Goal: Task Accomplishment & Management: Complete application form

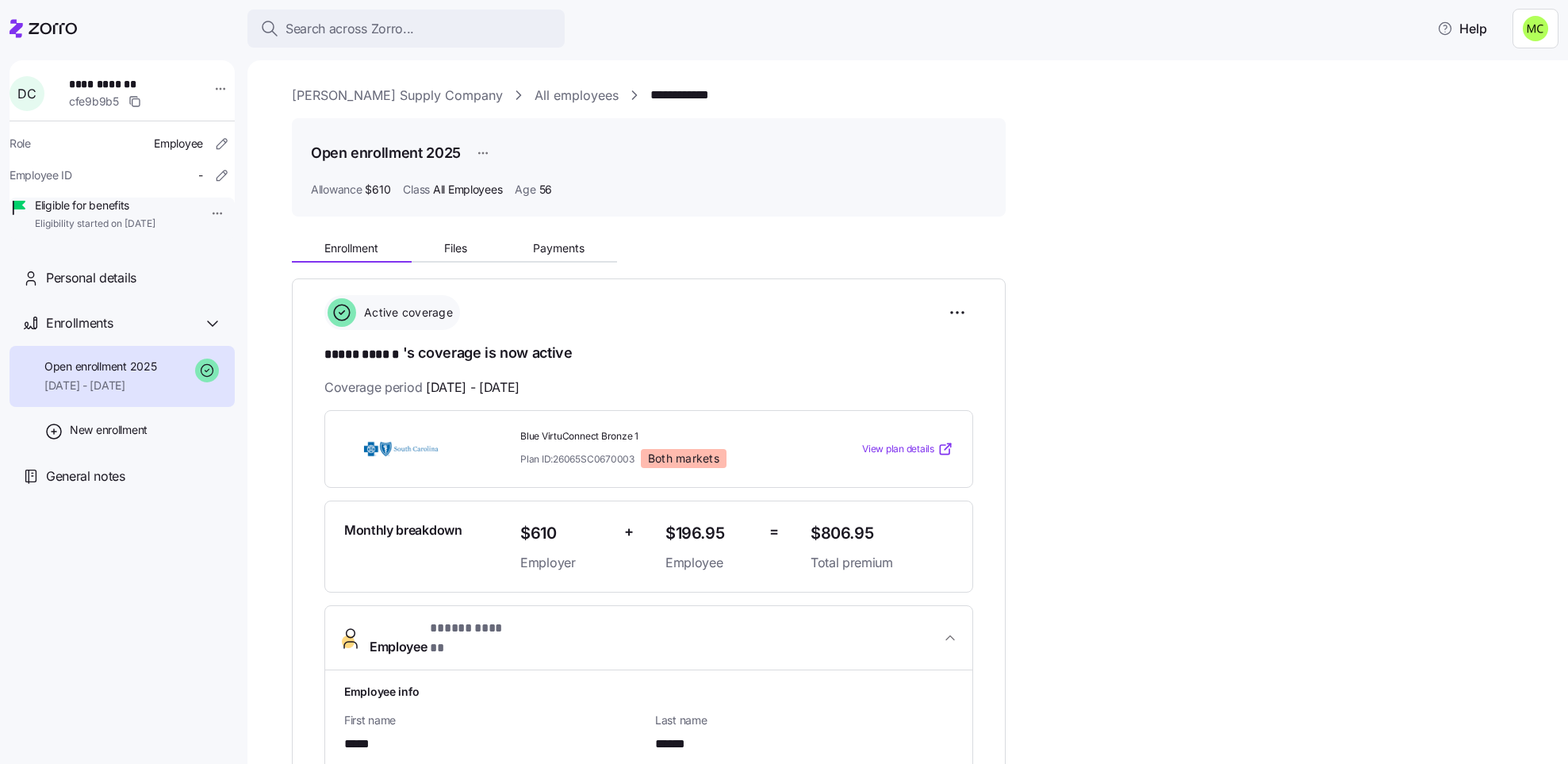
scroll to position [579, 0]
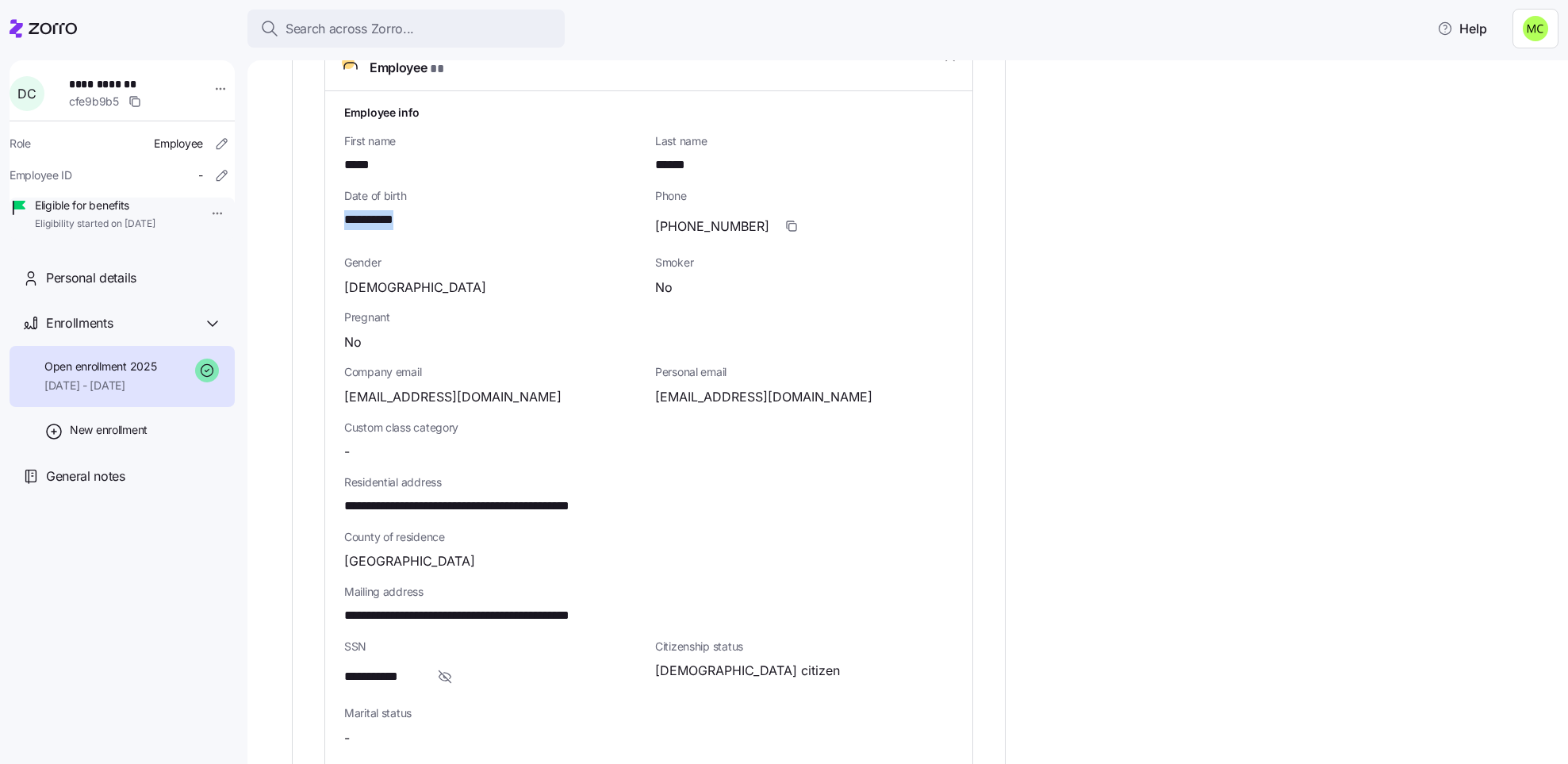
click at [372, 210] on span "**********" at bounding box center [378, 220] width 69 height 19
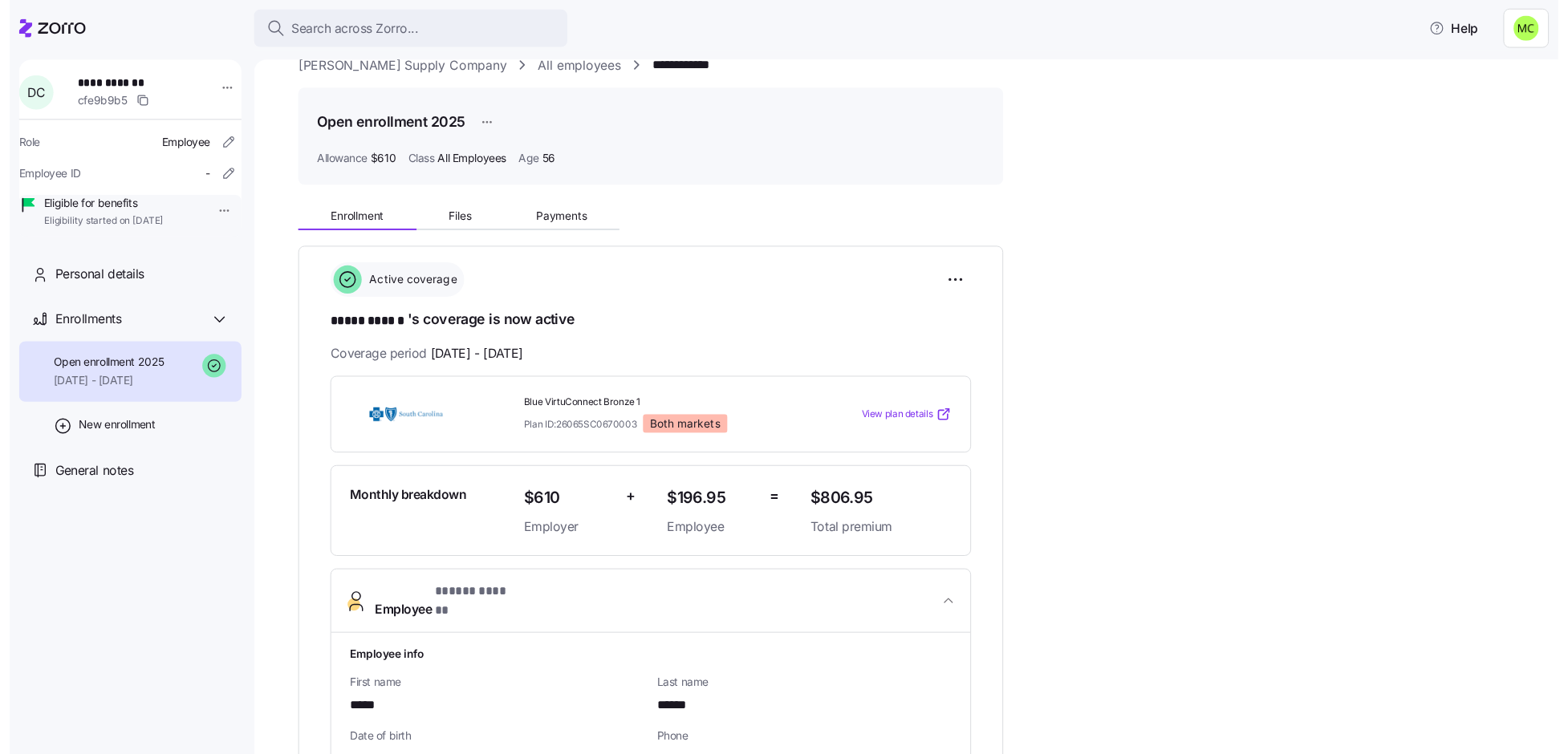
scroll to position [0, 0]
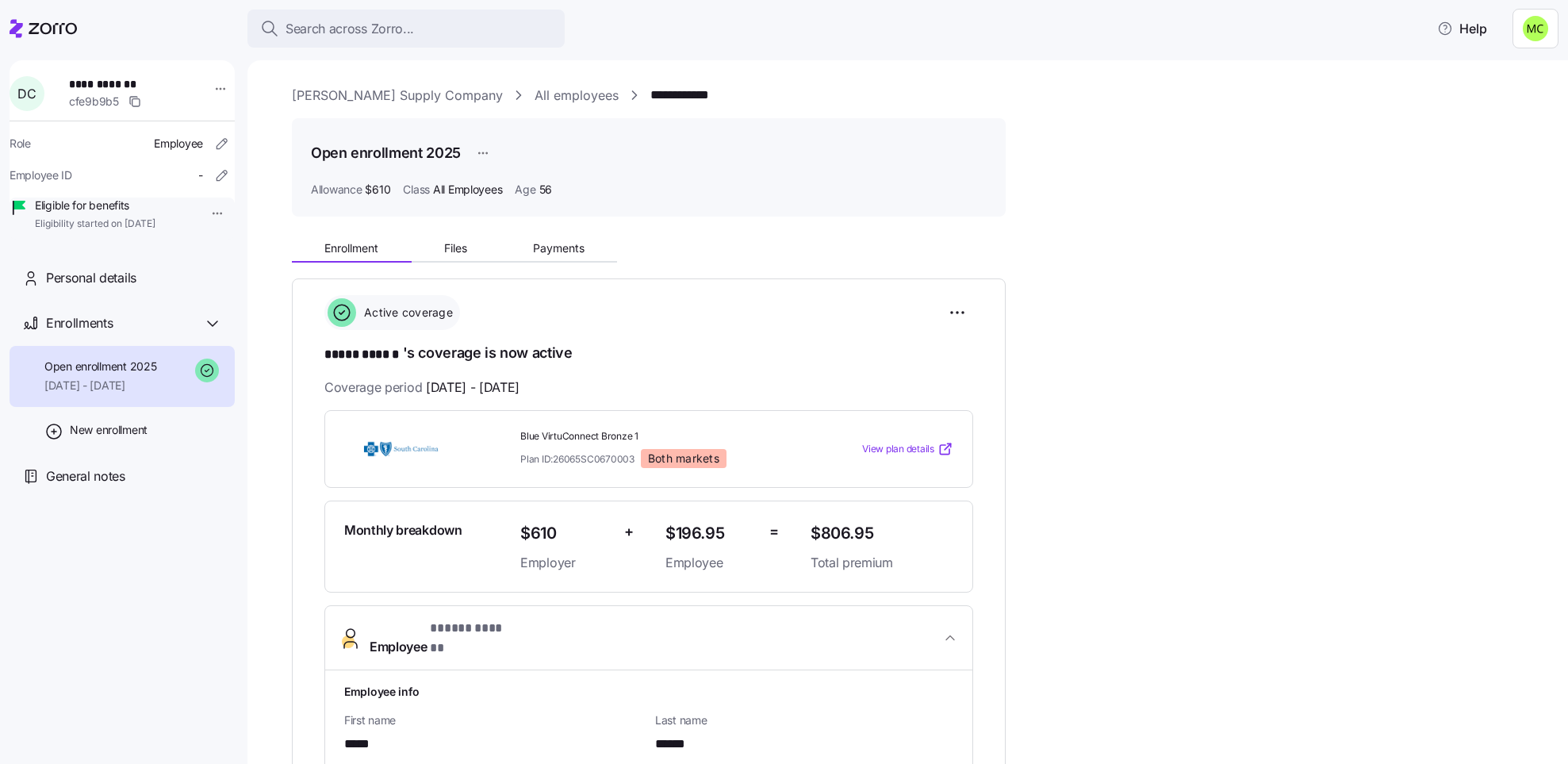
click at [355, 93] on link "[PERSON_NAME] Supply Company" at bounding box center [397, 96] width 211 height 19
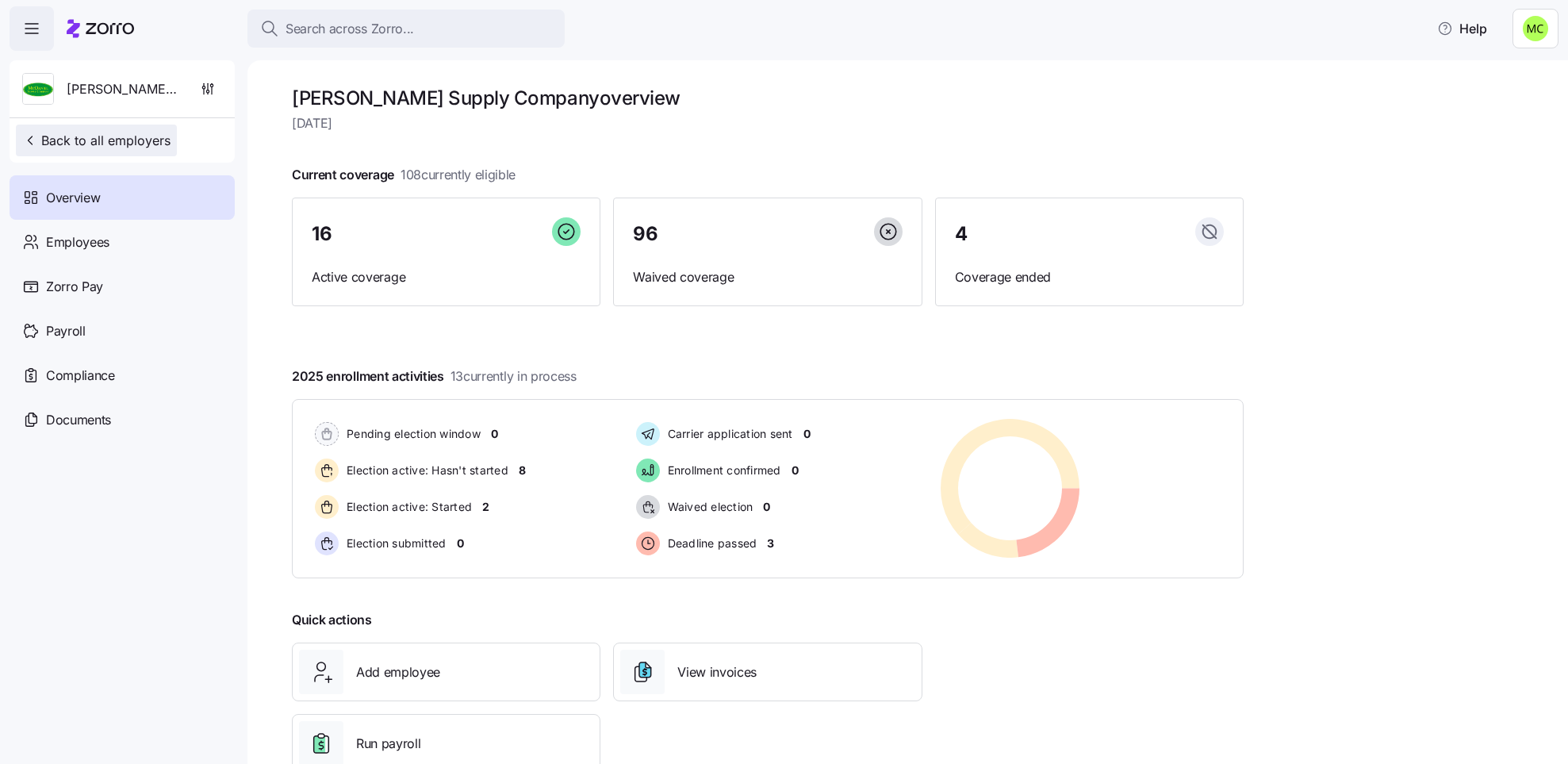
click at [160, 138] on span "Back to all employers" at bounding box center [96, 140] width 148 height 19
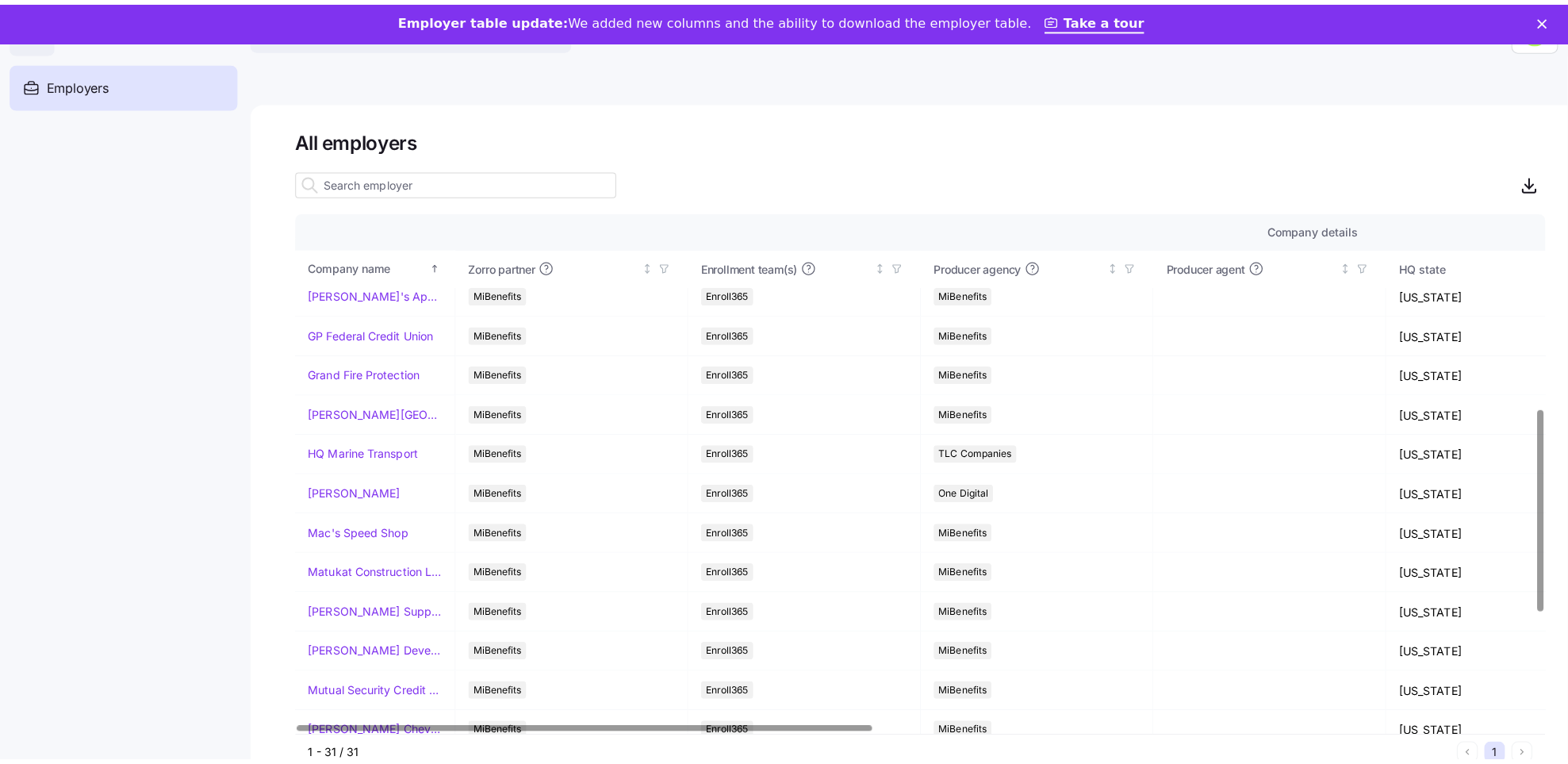
scroll to position [595, 0]
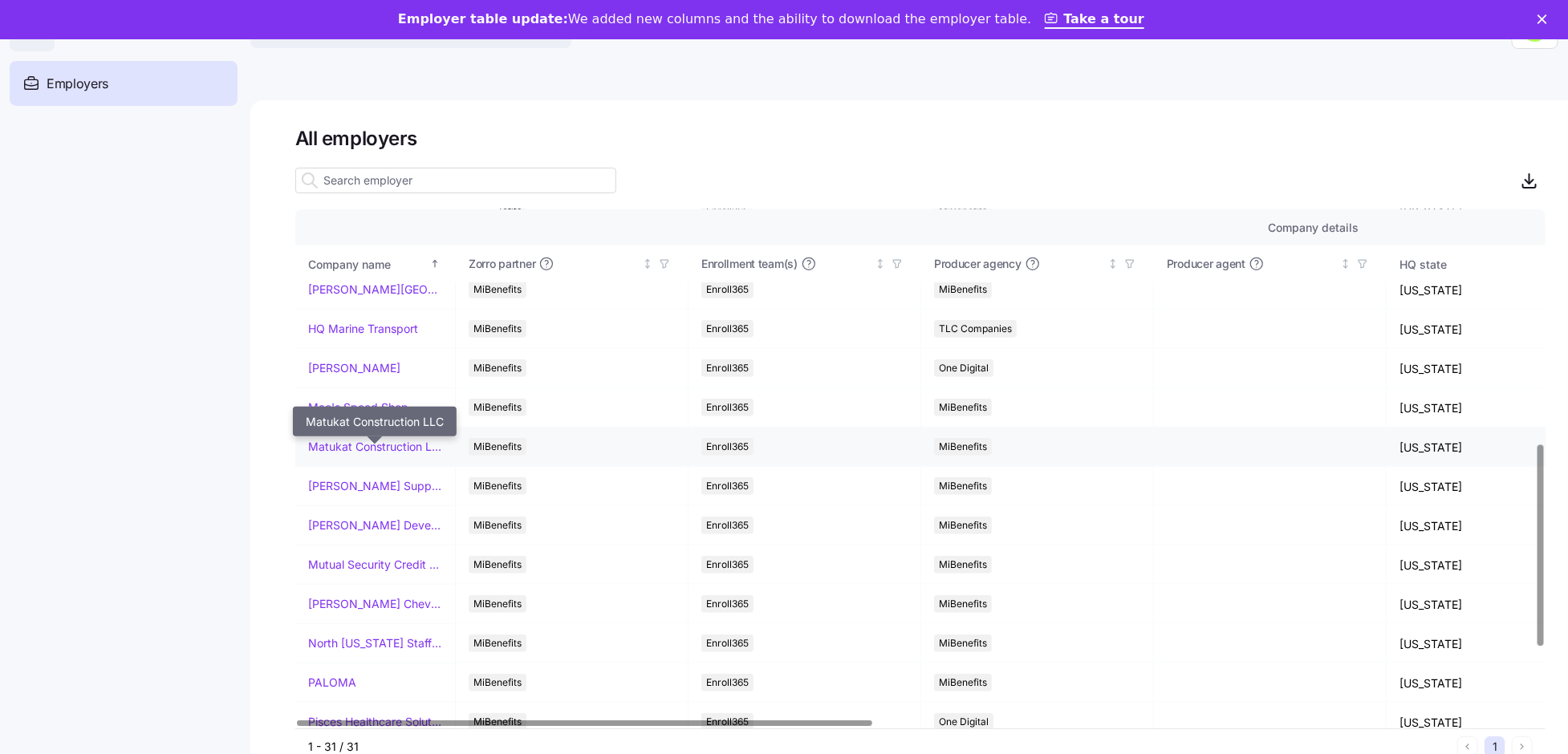
click at [369, 452] on link "Matukat Construction LLC" at bounding box center [375, 446] width 134 height 16
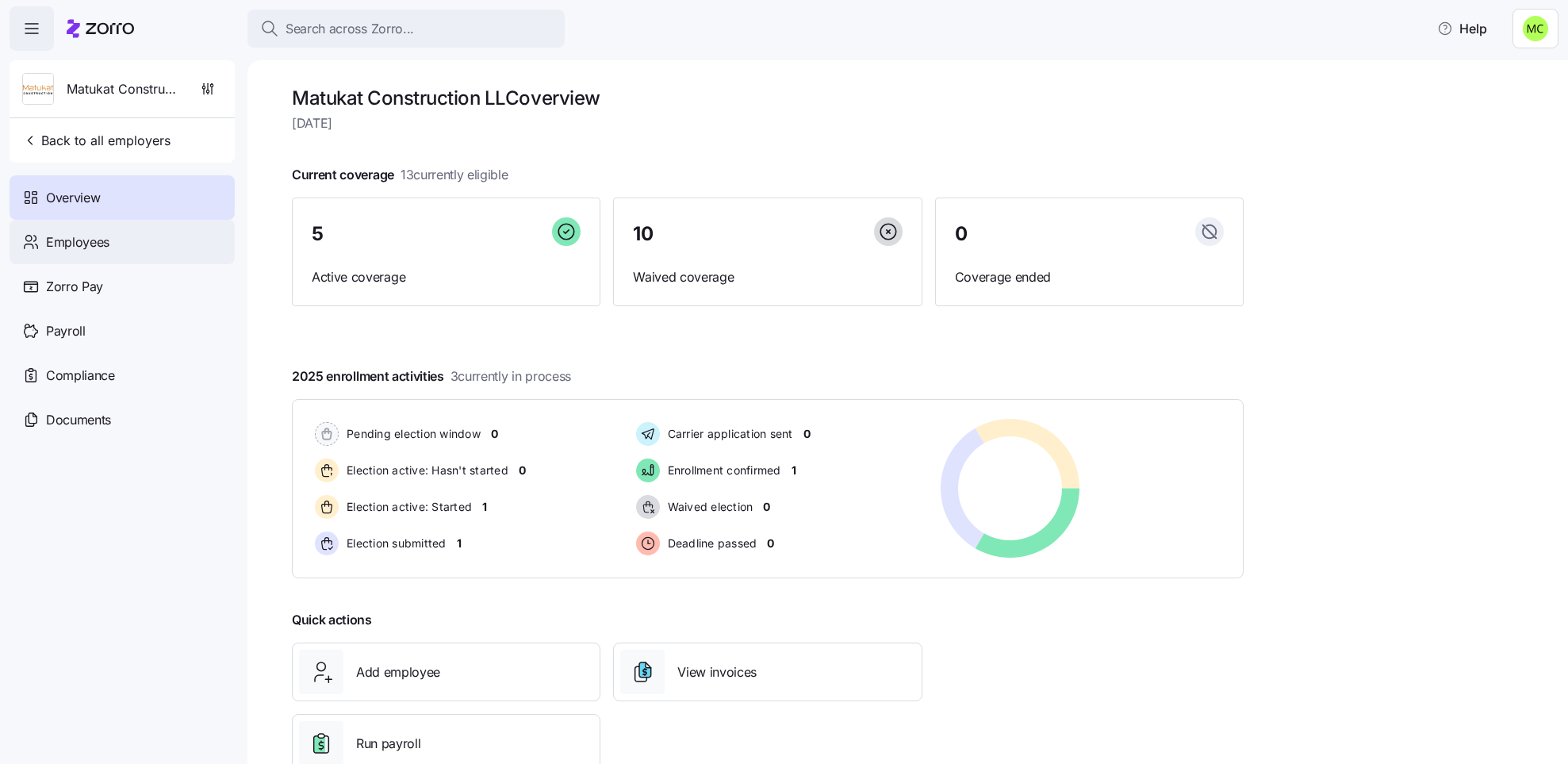
click at [146, 249] on div "Employees" at bounding box center [122, 243] width 225 height 45
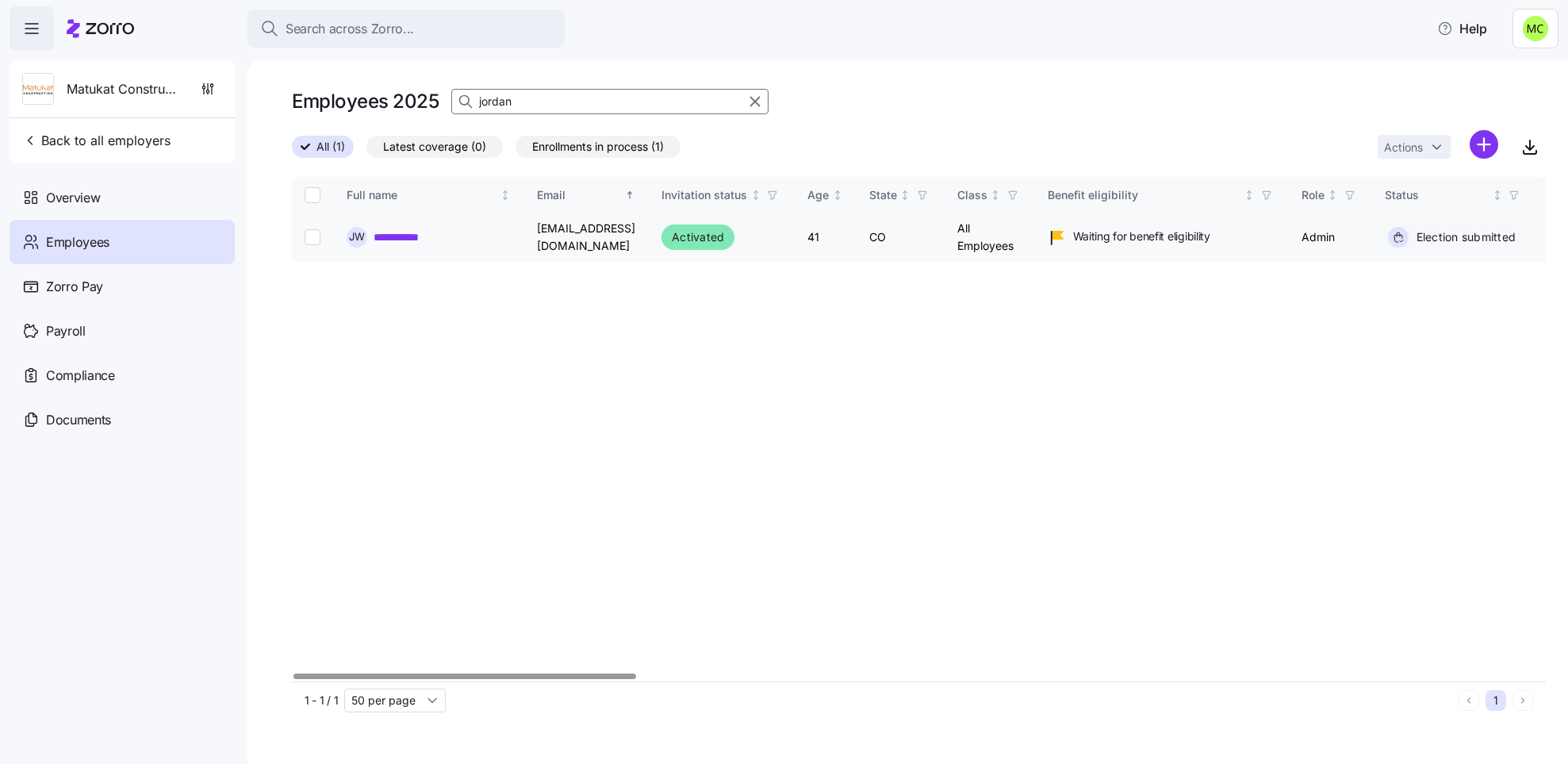
click at [393, 238] on link "**********" at bounding box center [406, 237] width 66 height 16
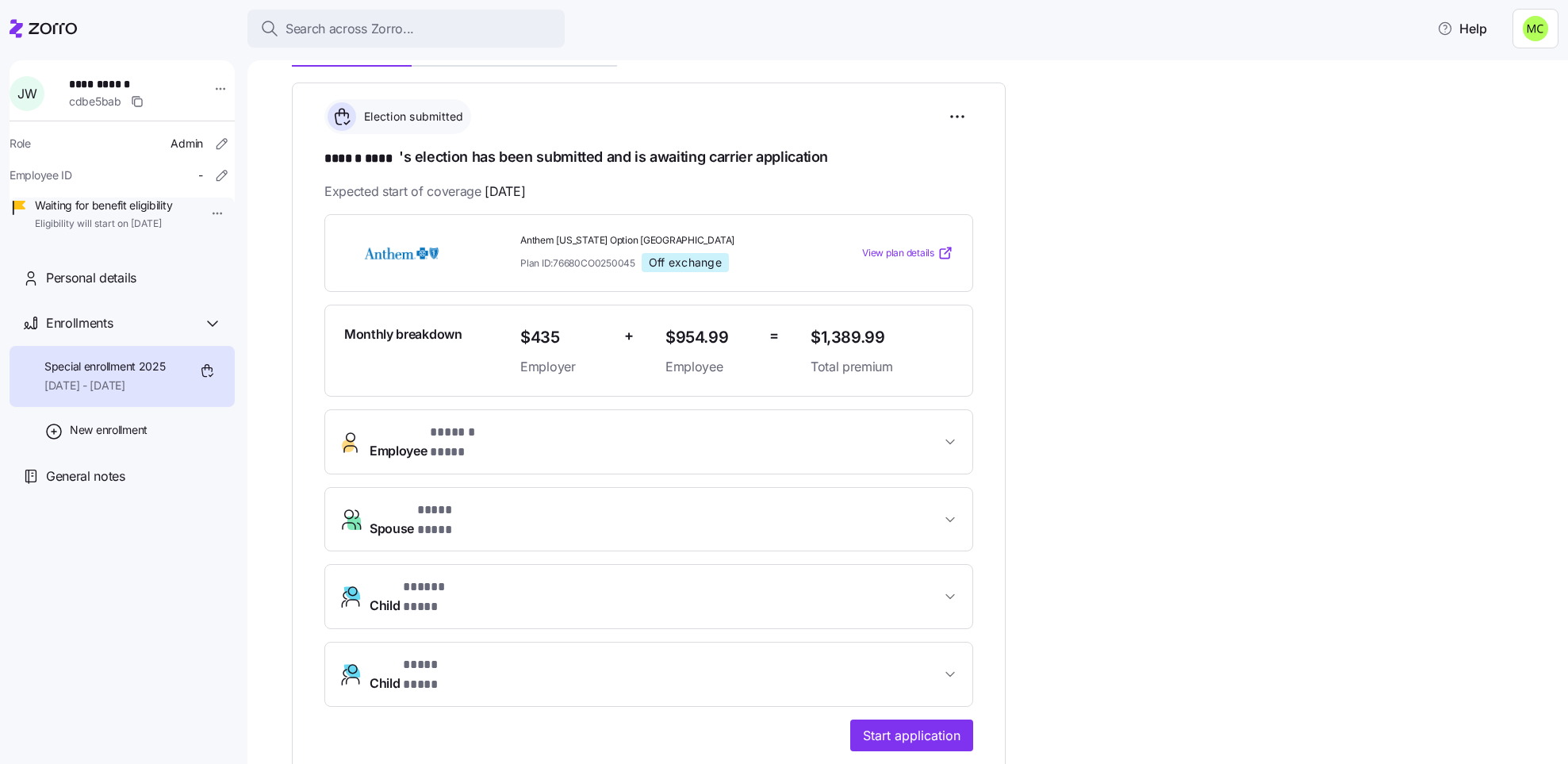
scroll to position [238, 0]
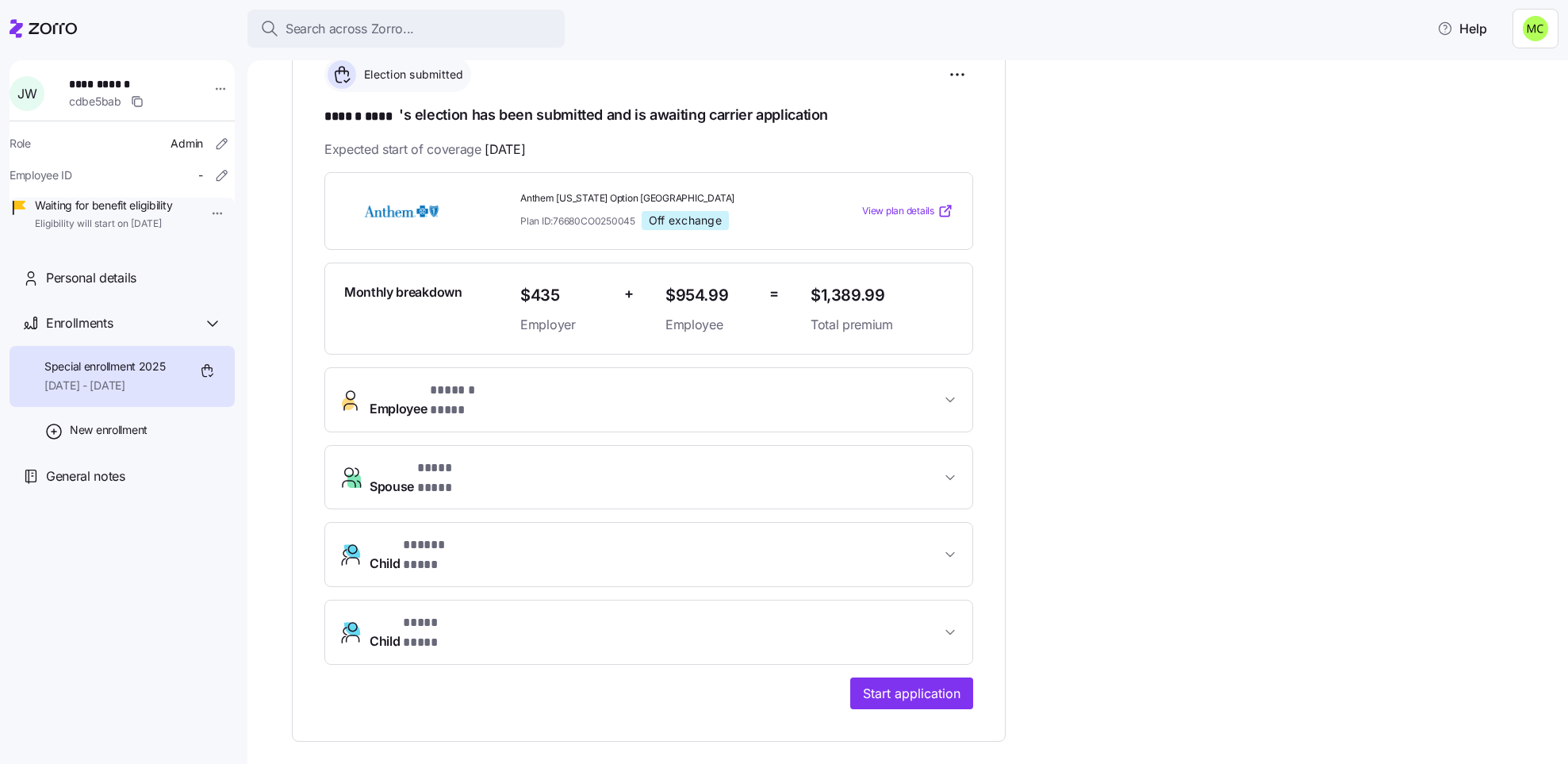
click at [523, 391] on span "Employee * ****** **** *" at bounding box center [654, 400] width 571 height 38
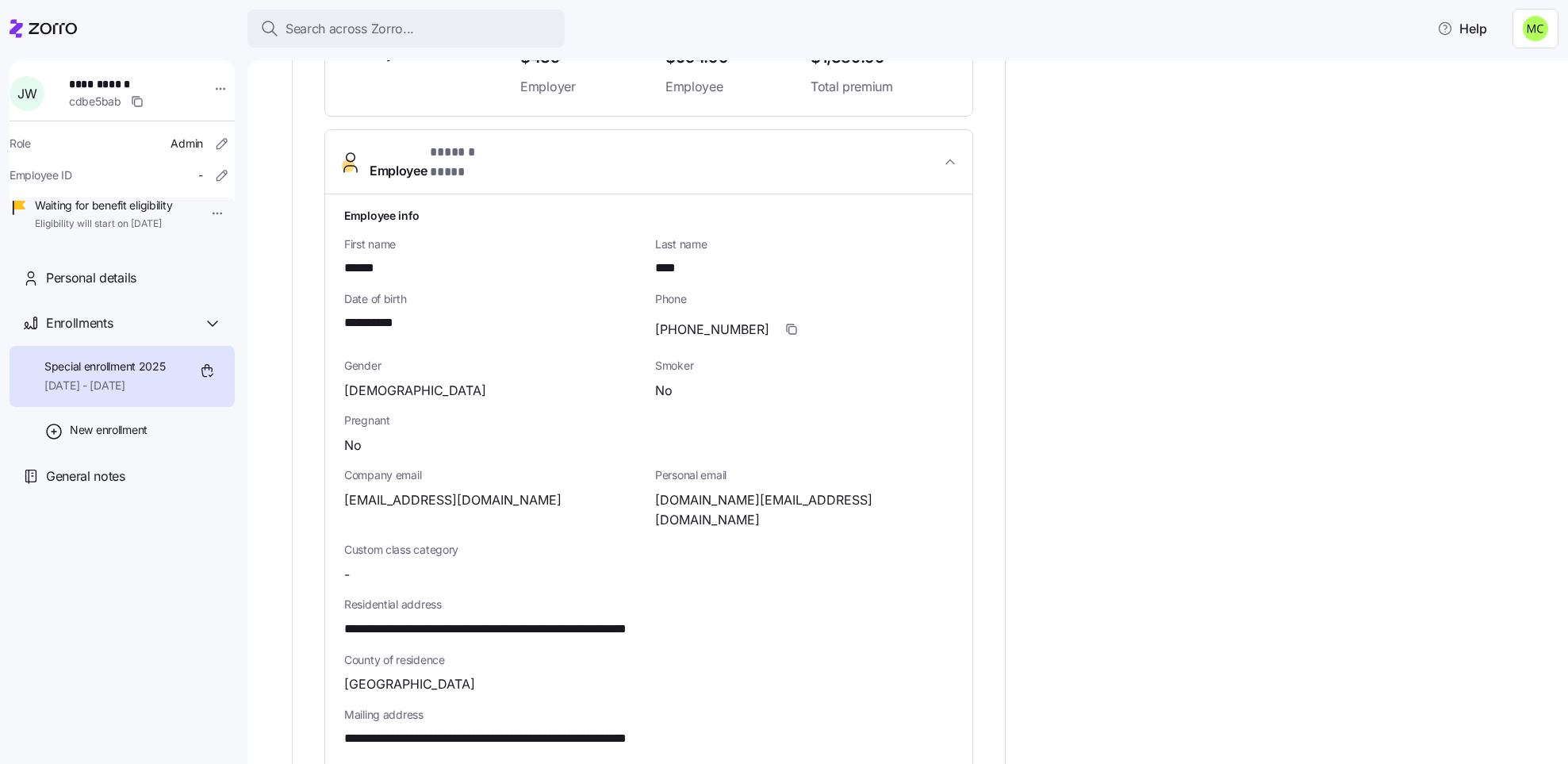
scroll to position [595, 0]
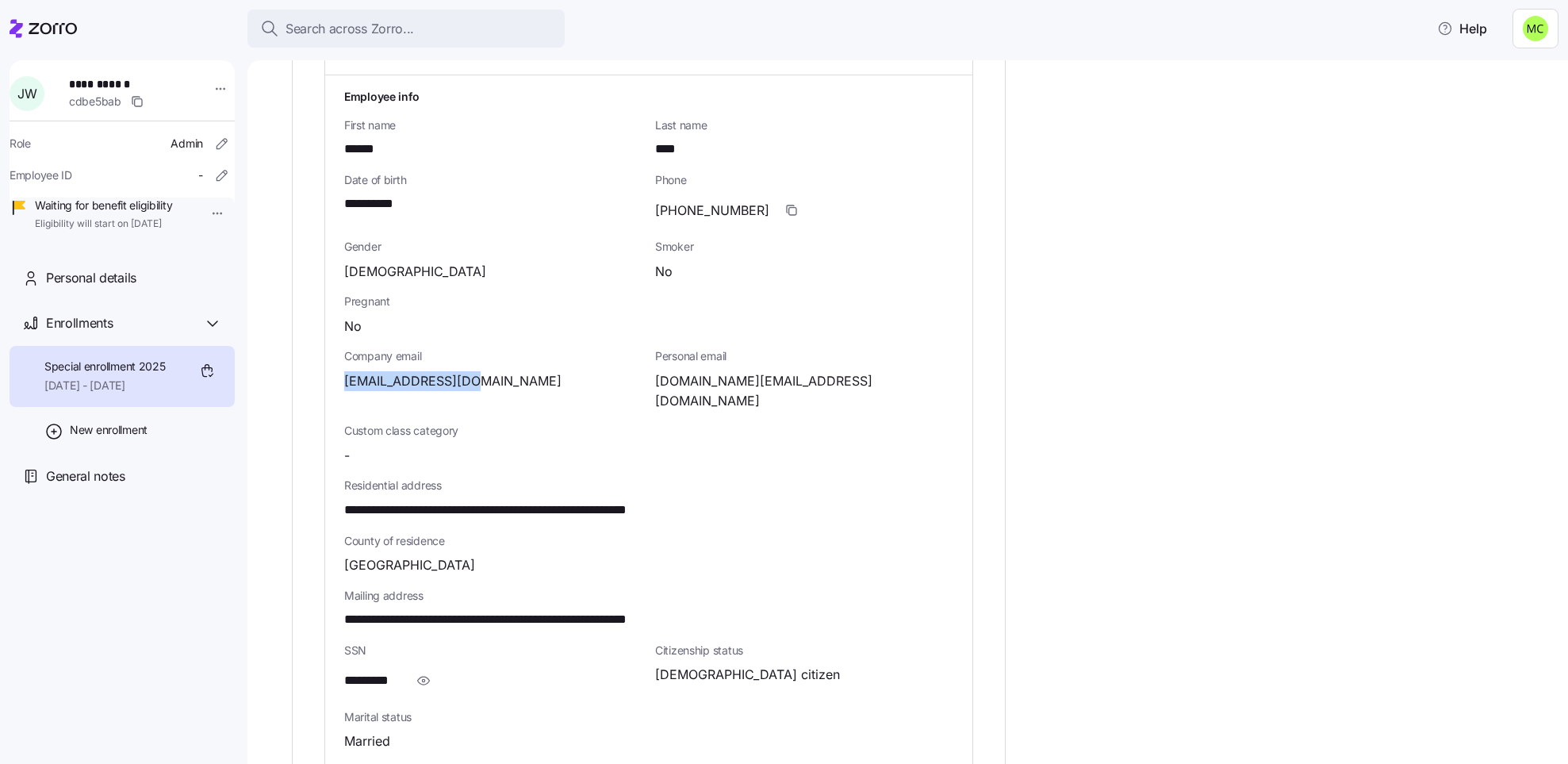
drag, startPoint x: 473, startPoint y: 371, endPoint x: 340, endPoint y: 373, distance: 133.0
click at [340, 373] on div "**********" at bounding box center [649, 488] width 647 height 827
copy span "[EMAIL_ADDRESS][DOMAIN_NAME]"
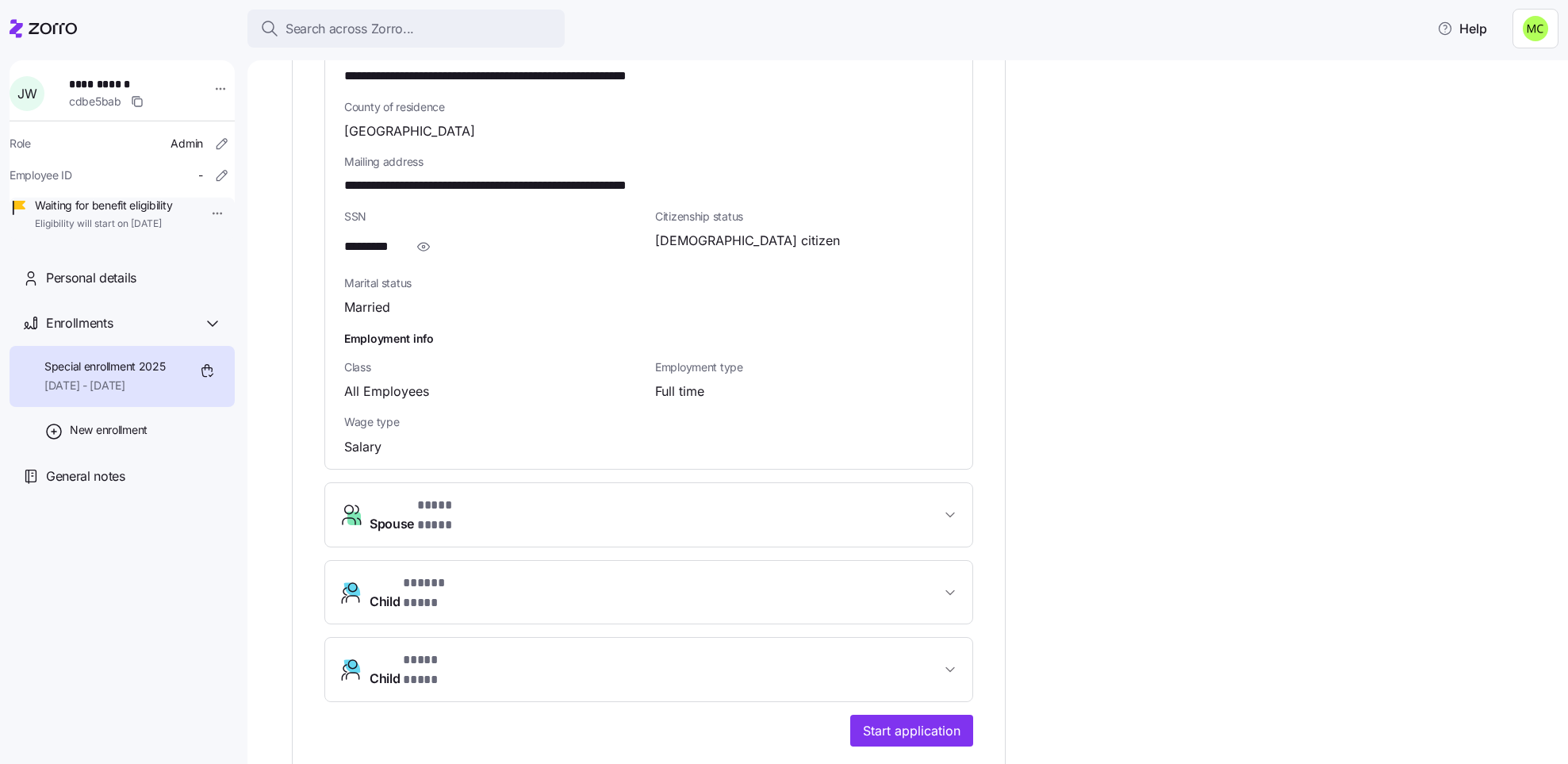
scroll to position [1071, 0]
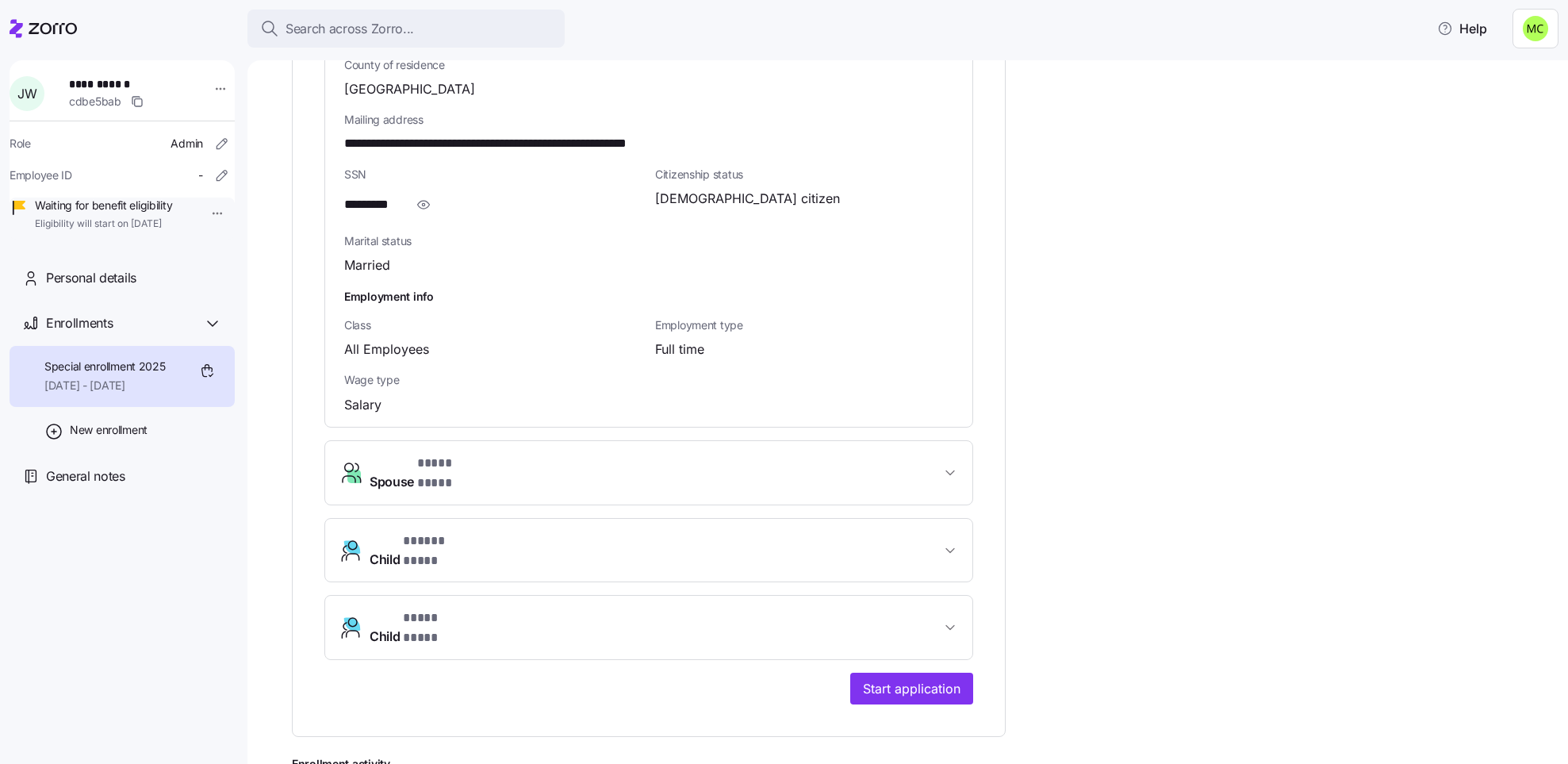
click at [561, 454] on span "Spouse * **** **** *" at bounding box center [654, 473] width 571 height 38
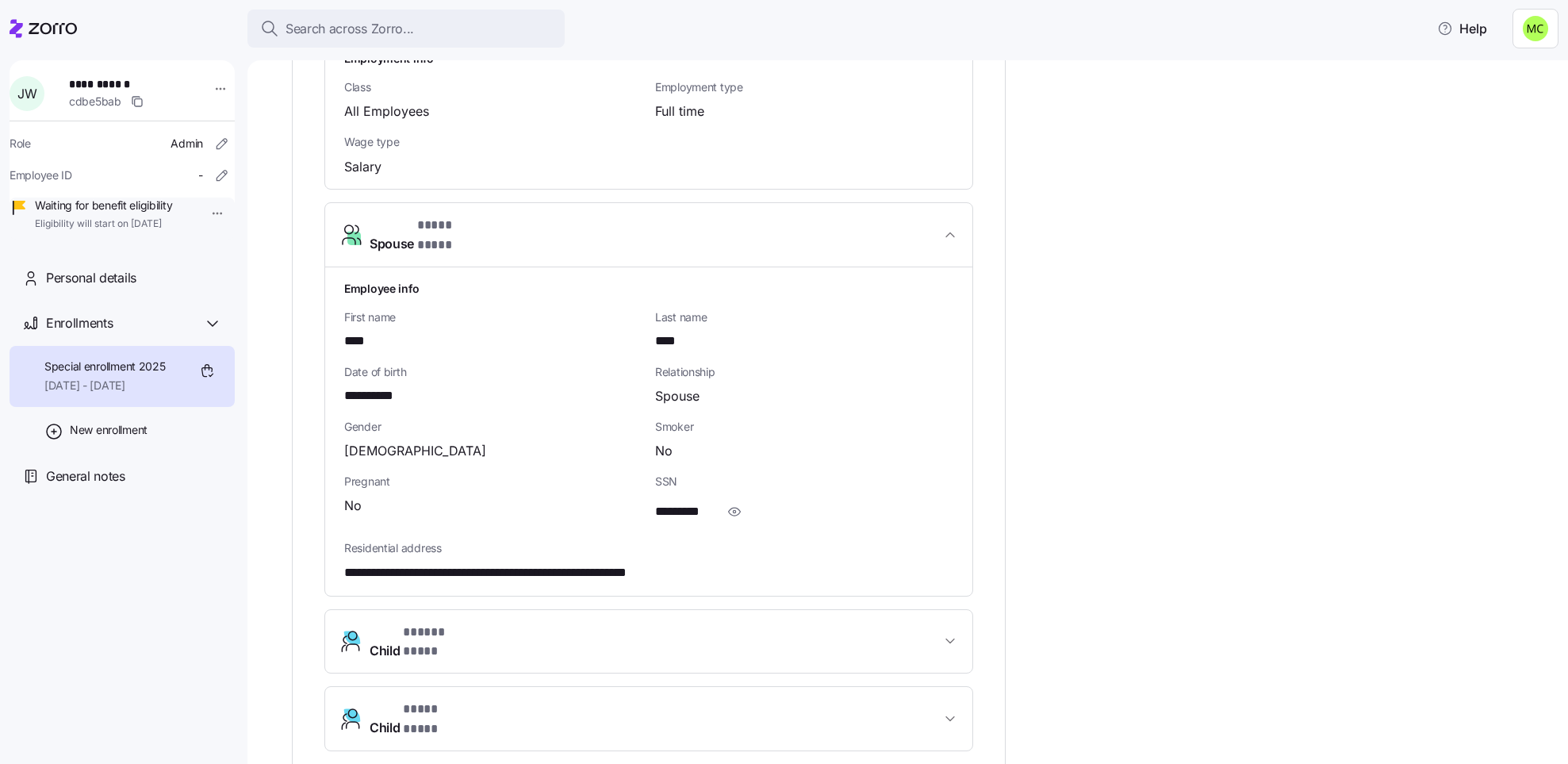
scroll to position [1428, 0]
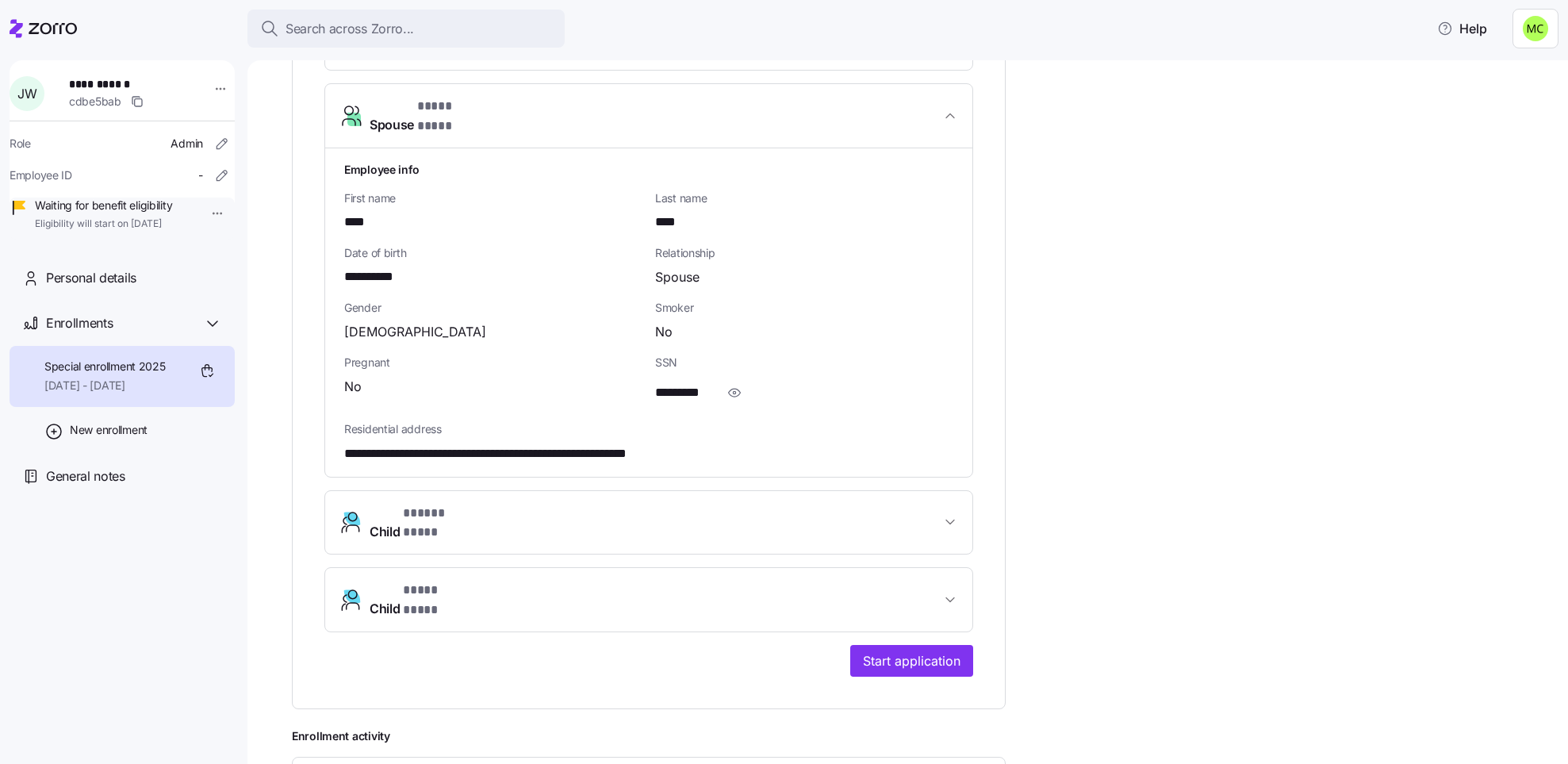
click at [706, 504] on span "Child * ***** **** *" at bounding box center [654, 522] width 571 height 38
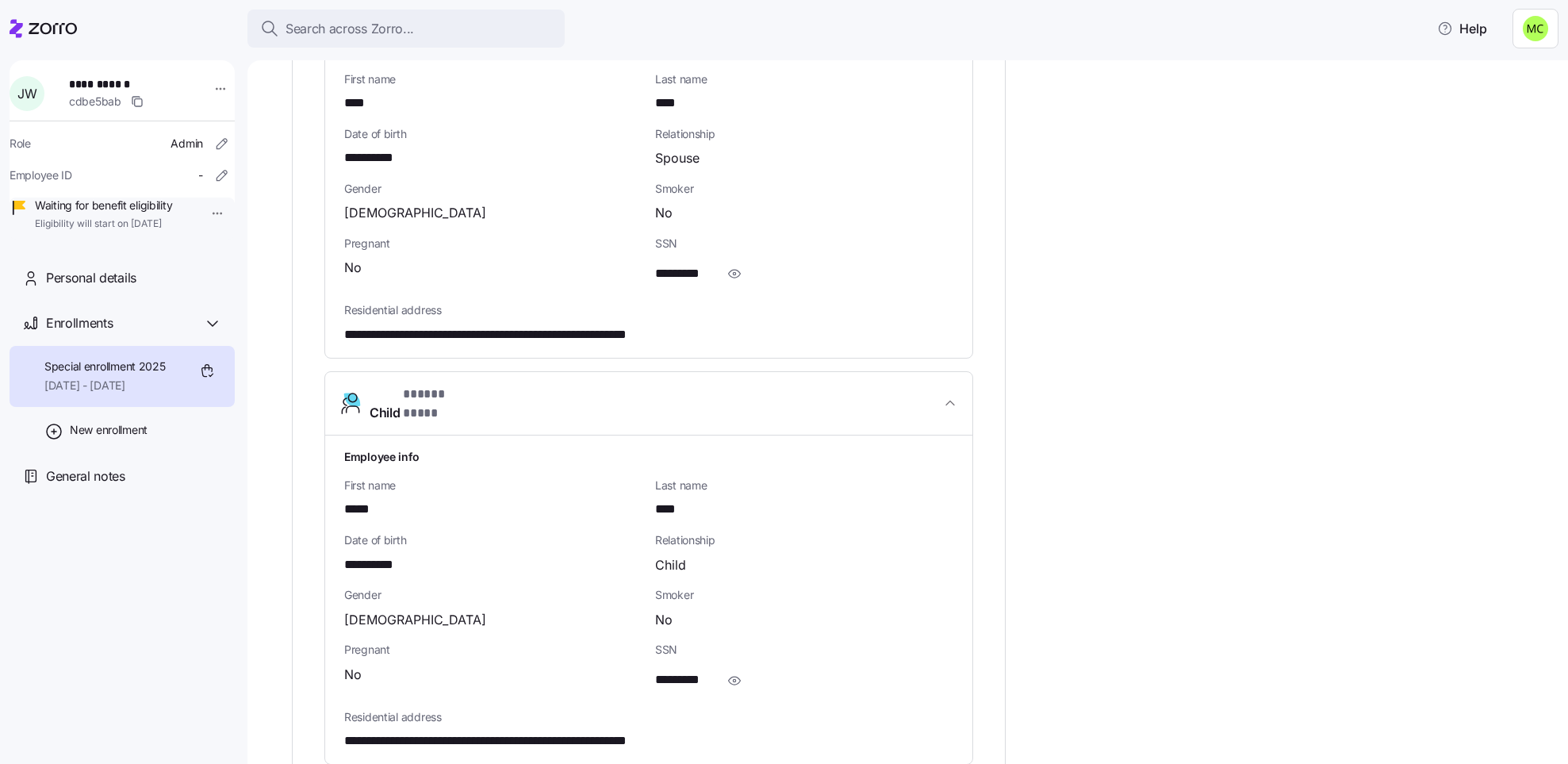
scroll to position [1666, 0]
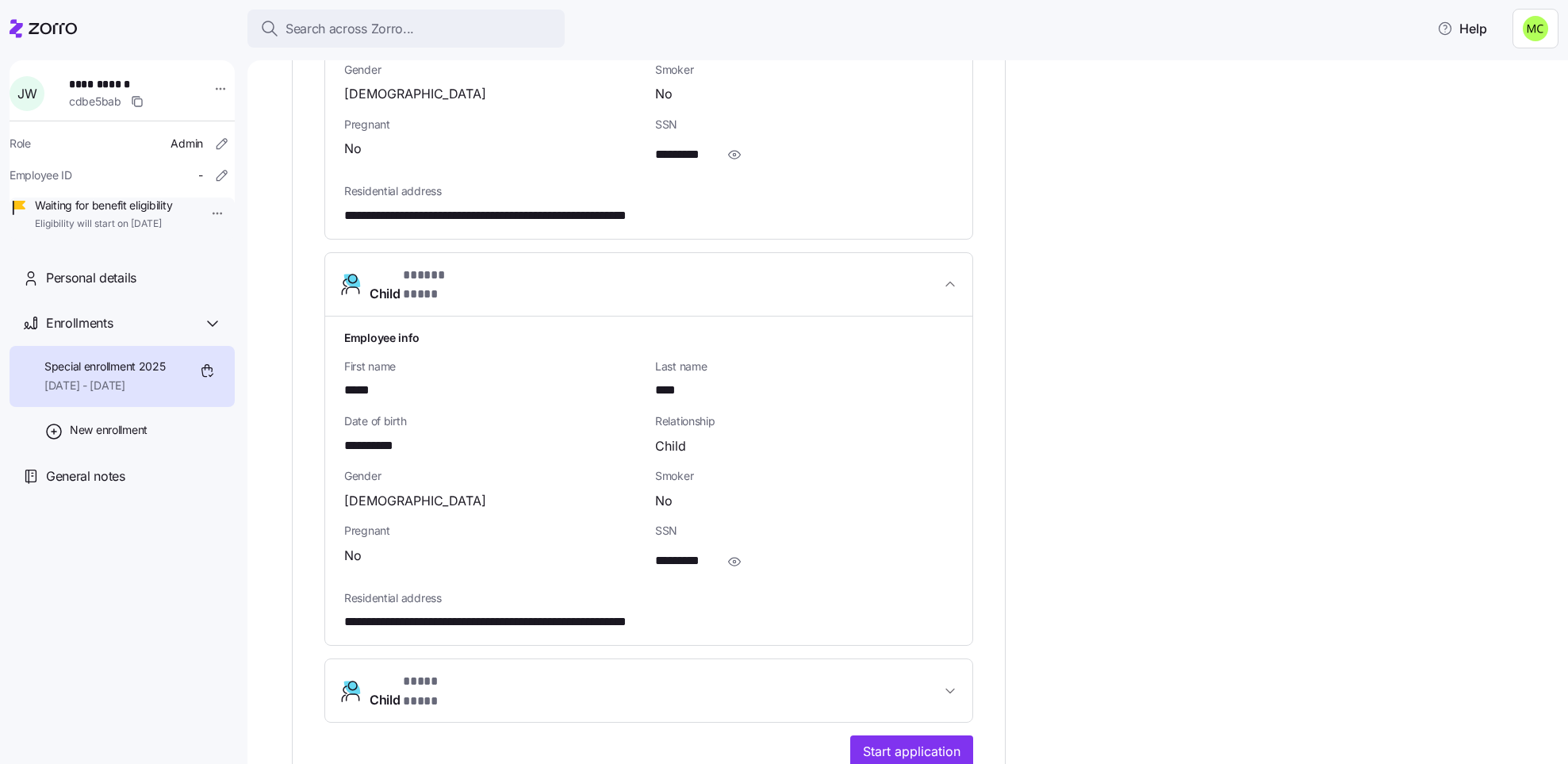
click at [445, 672] on span "* **** **** *" at bounding box center [434, 682] width 62 height 19
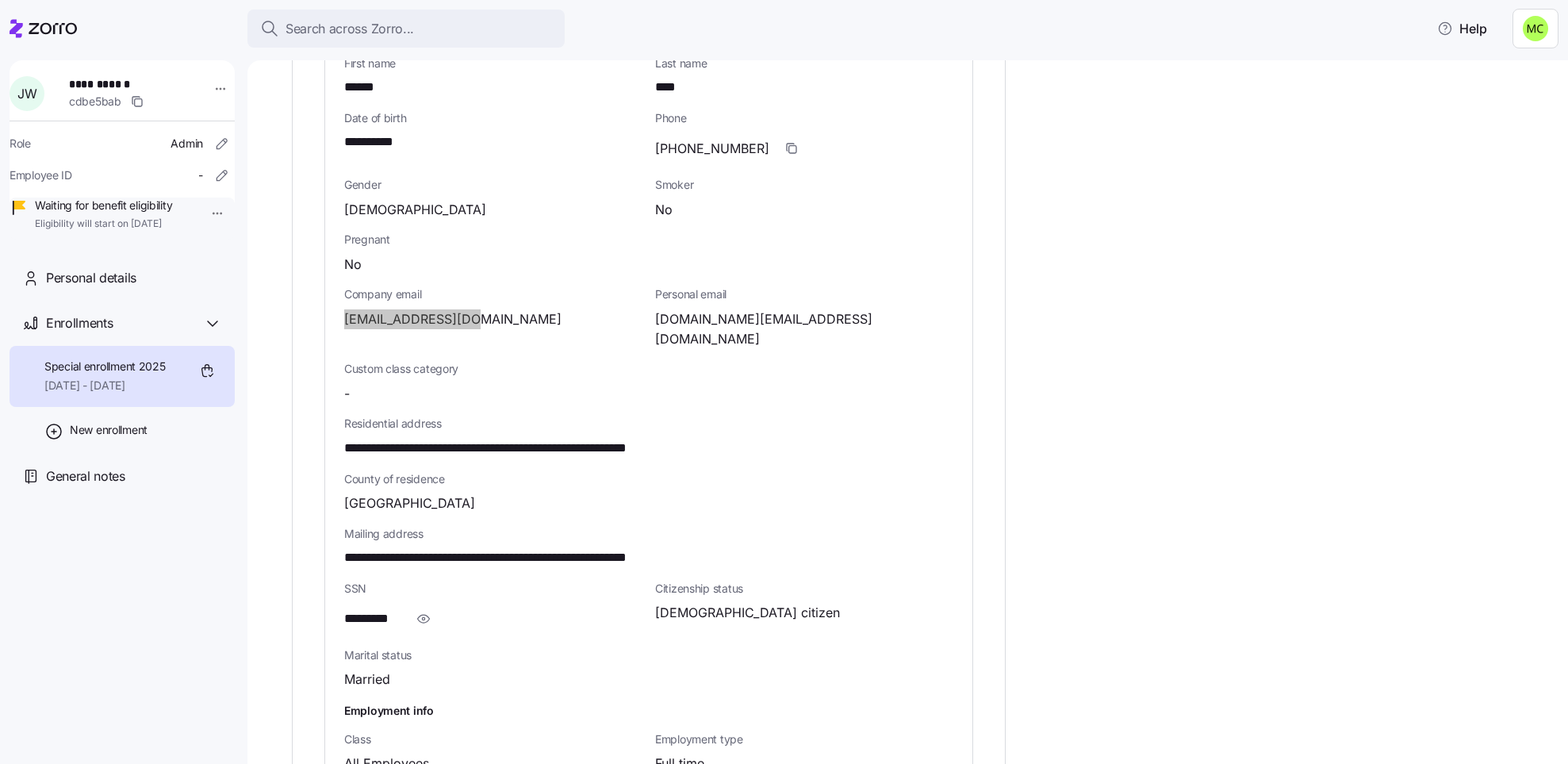
scroll to position [714, 0]
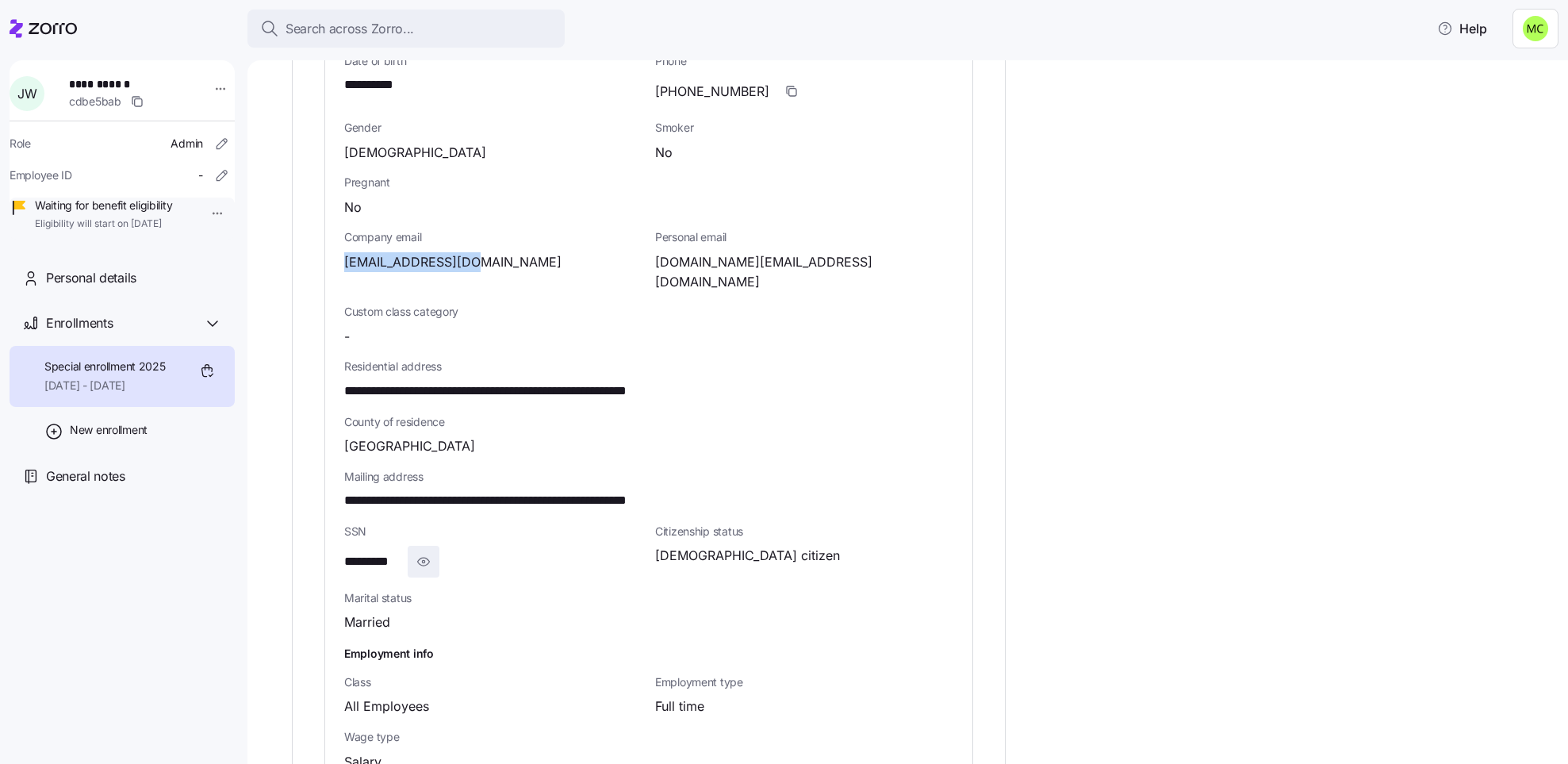
click at [425, 560] on icon "button" at bounding box center [423, 561] width 2 height 2
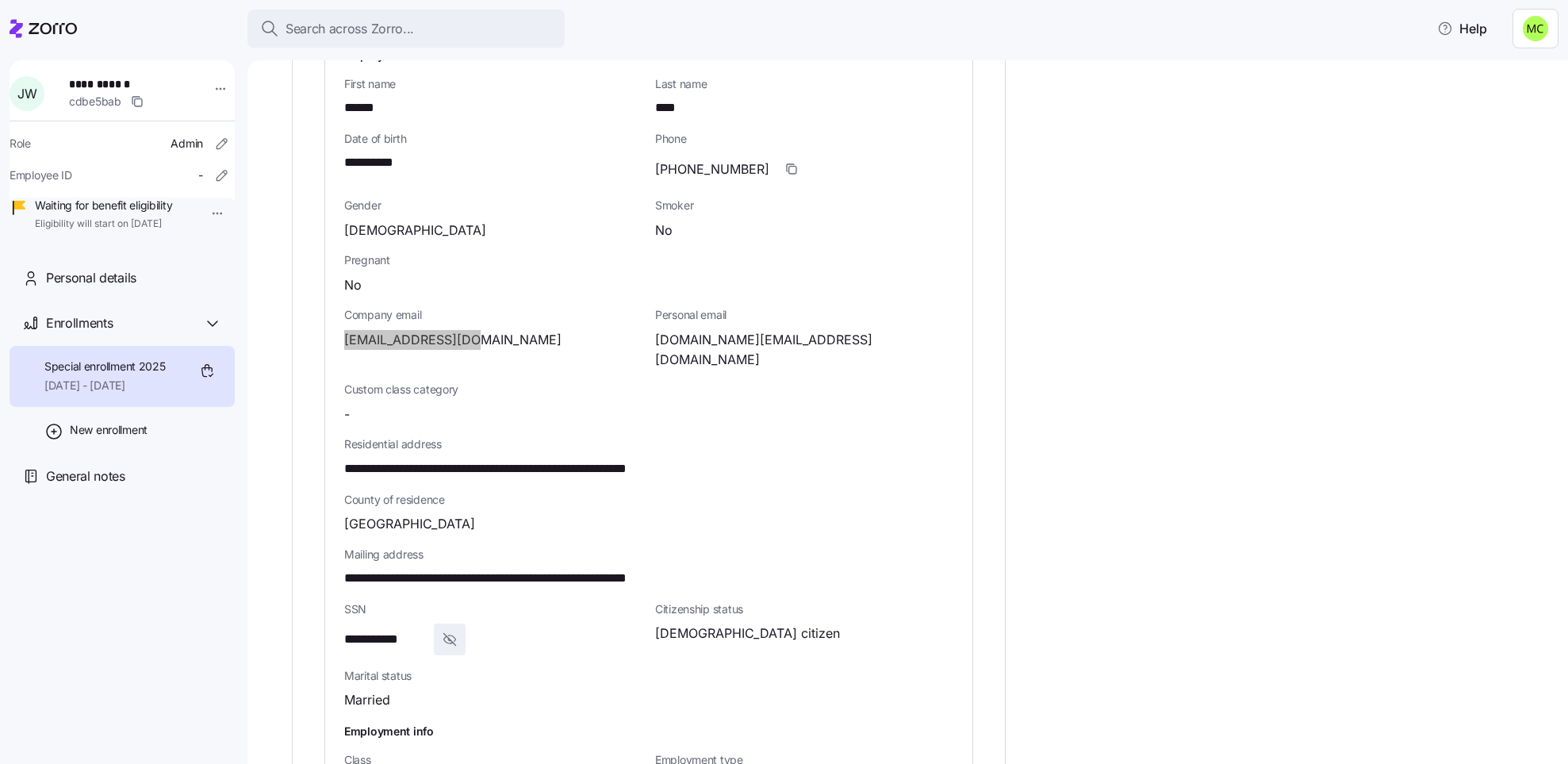
scroll to position [595, 0]
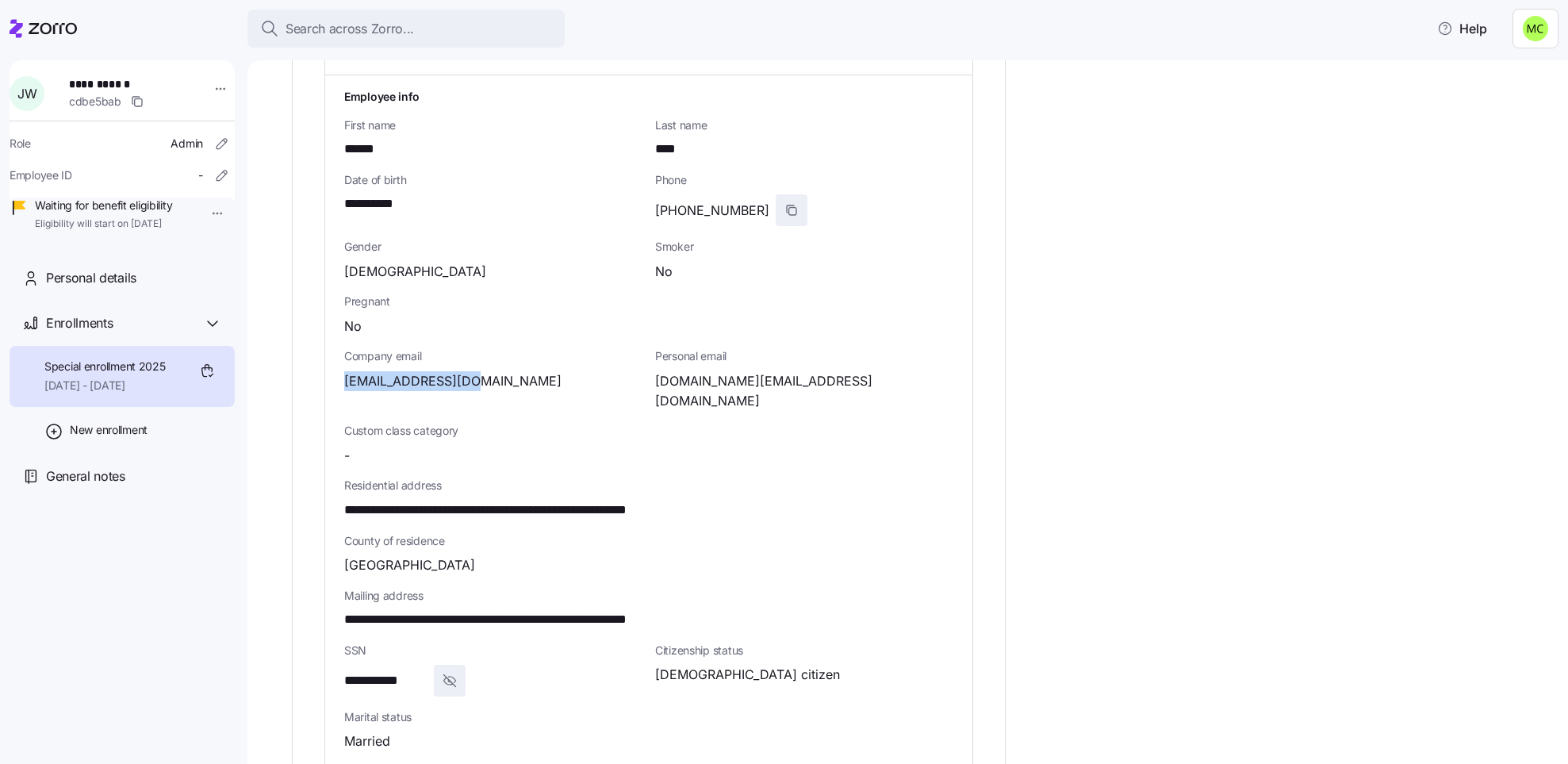
click at [785, 204] on icon "button" at bounding box center [791, 210] width 13 height 13
drag, startPoint x: 486, startPoint y: 477, endPoint x: 346, endPoint y: 472, distance: 140.1
click at [346, 501] on span "**********" at bounding box center [541, 511] width 394 height 19
copy span "**********"
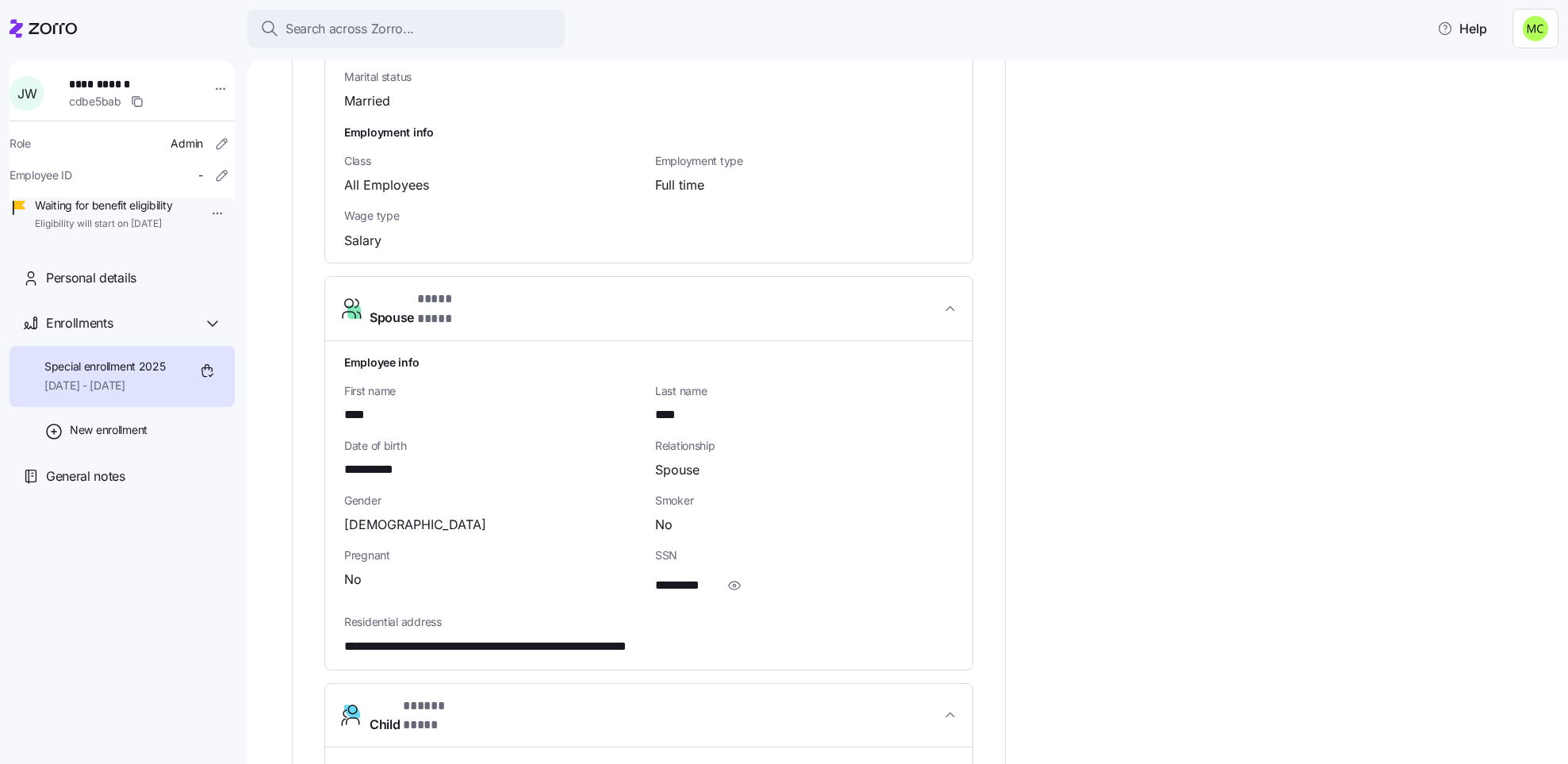
scroll to position [1309, 0]
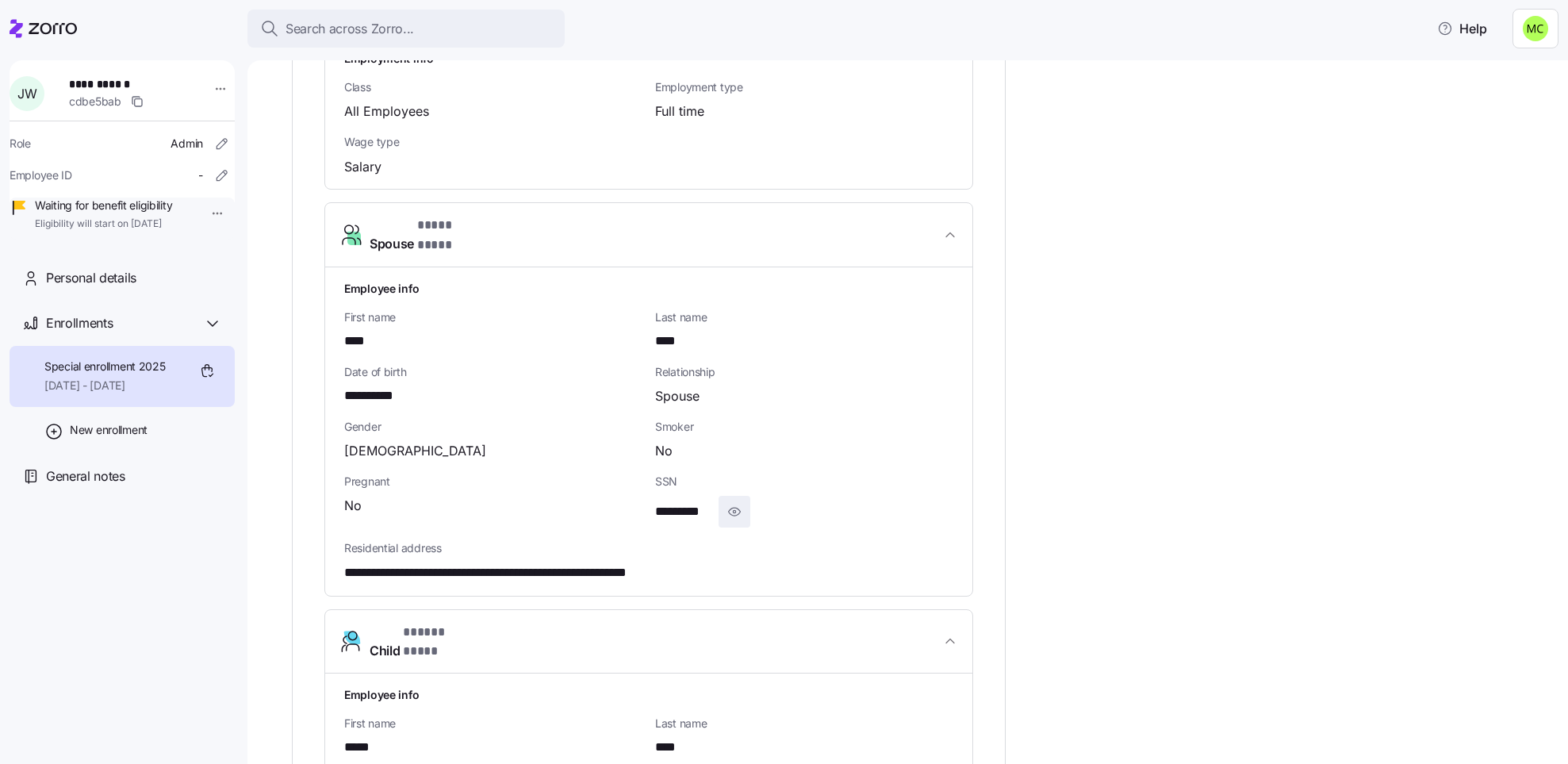
click at [730, 508] on icon "button" at bounding box center [734, 512] width 12 height 8
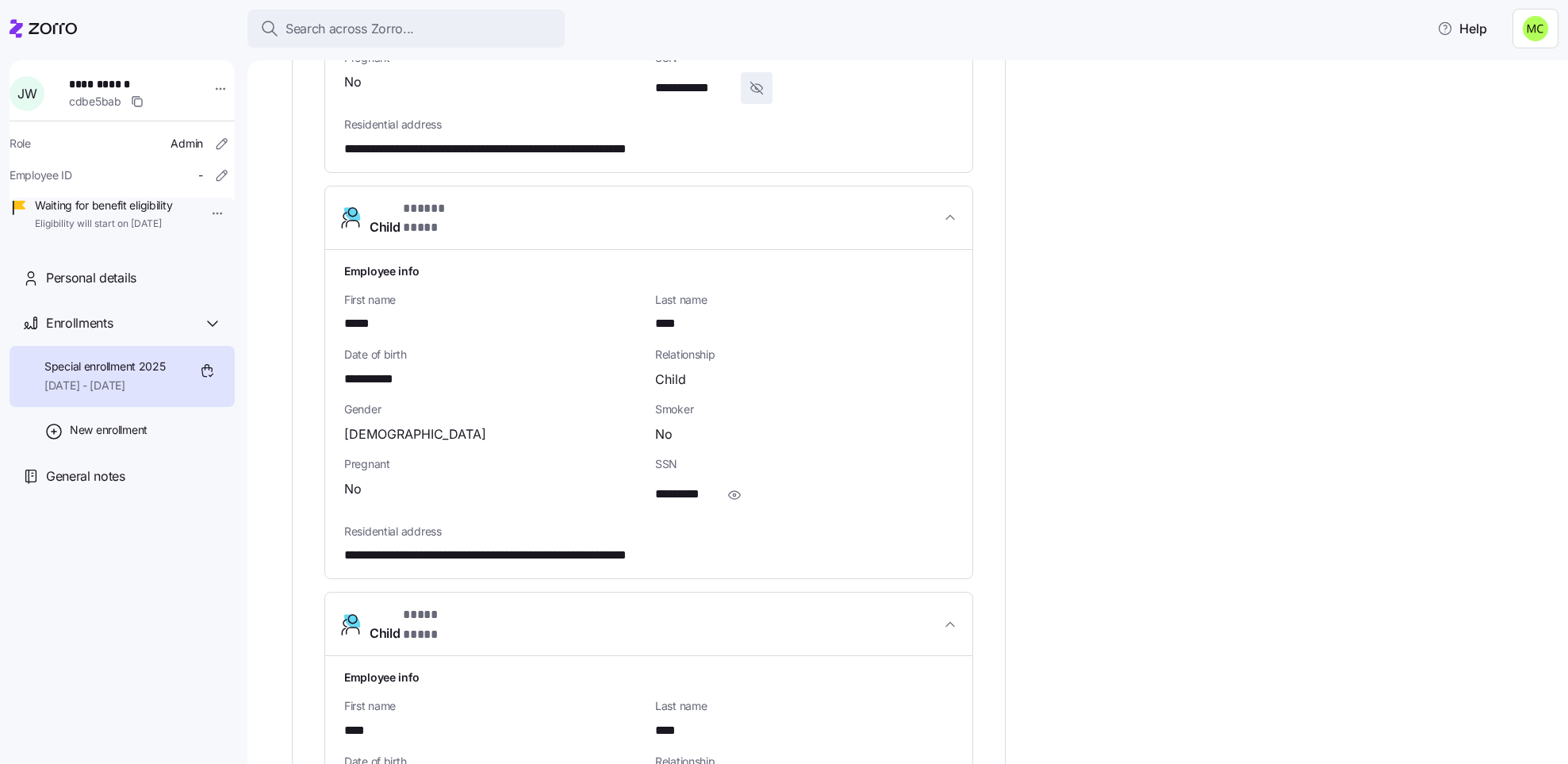
scroll to position [1785, 0]
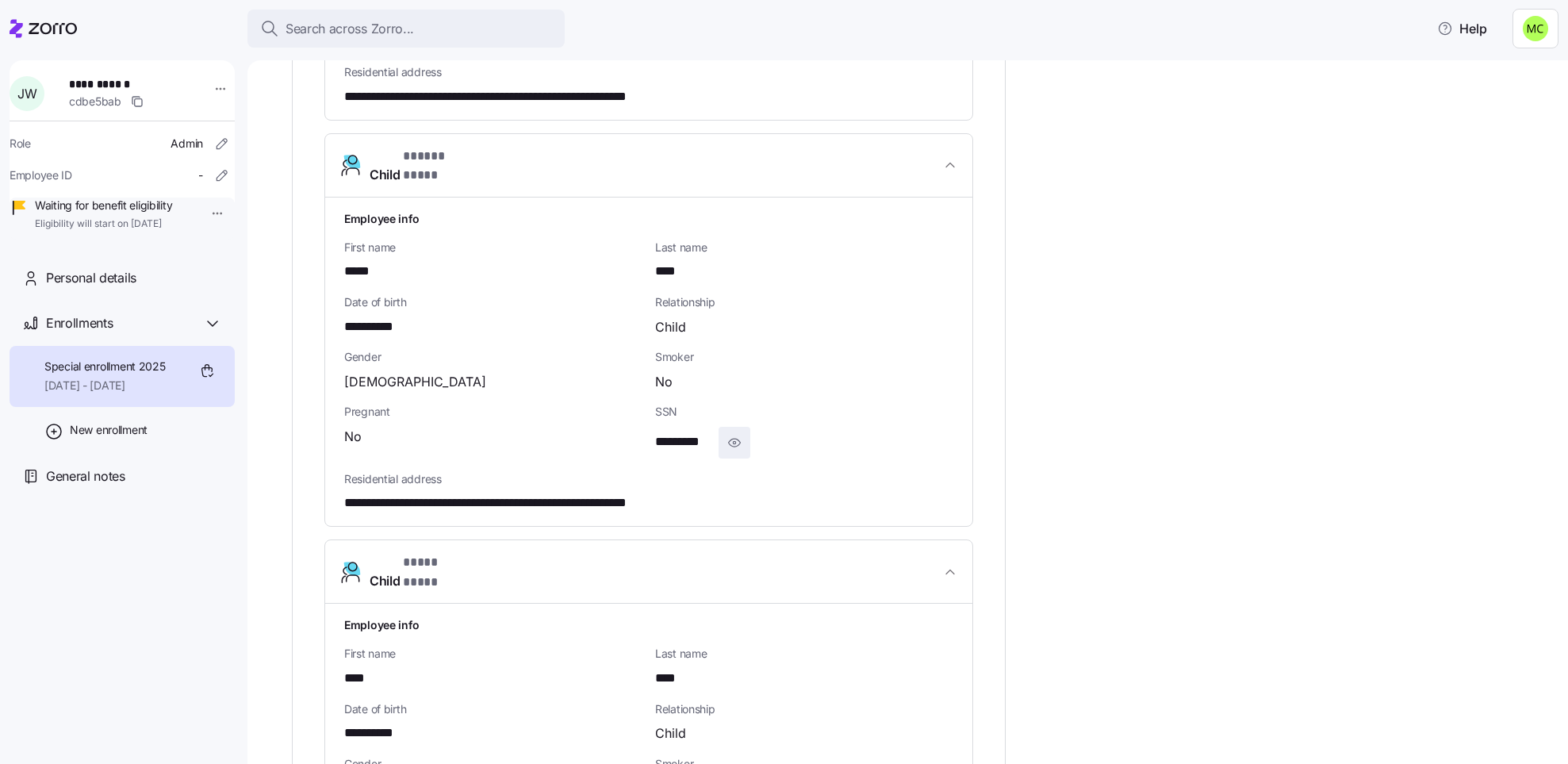
click at [737, 434] on icon "button" at bounding box center [734, 443] width 16 height 19
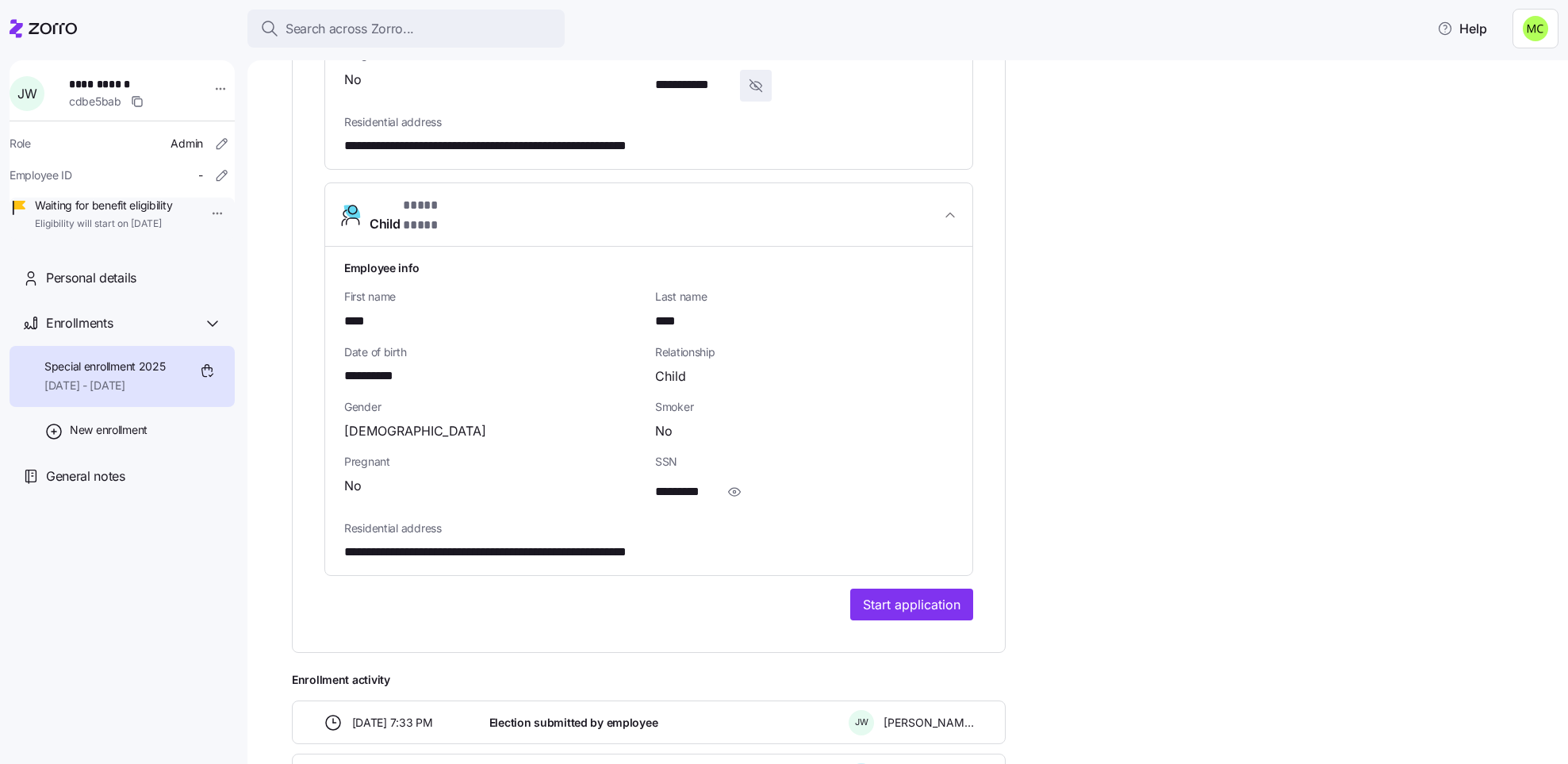
scroll to position [2023, 0]
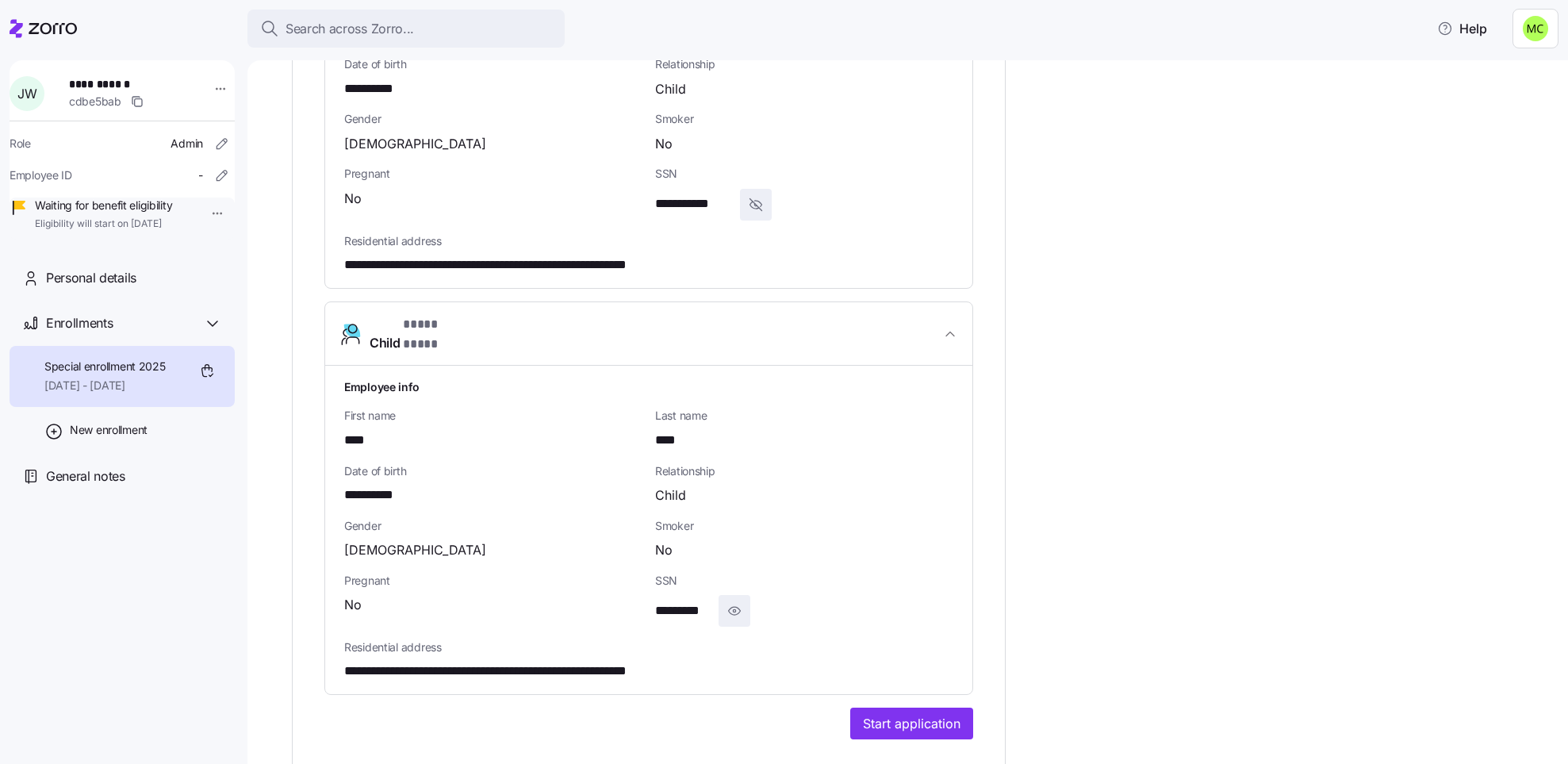
click at [740, 601] on icon "button" at bounding box center [734, 611] width 16 height 19
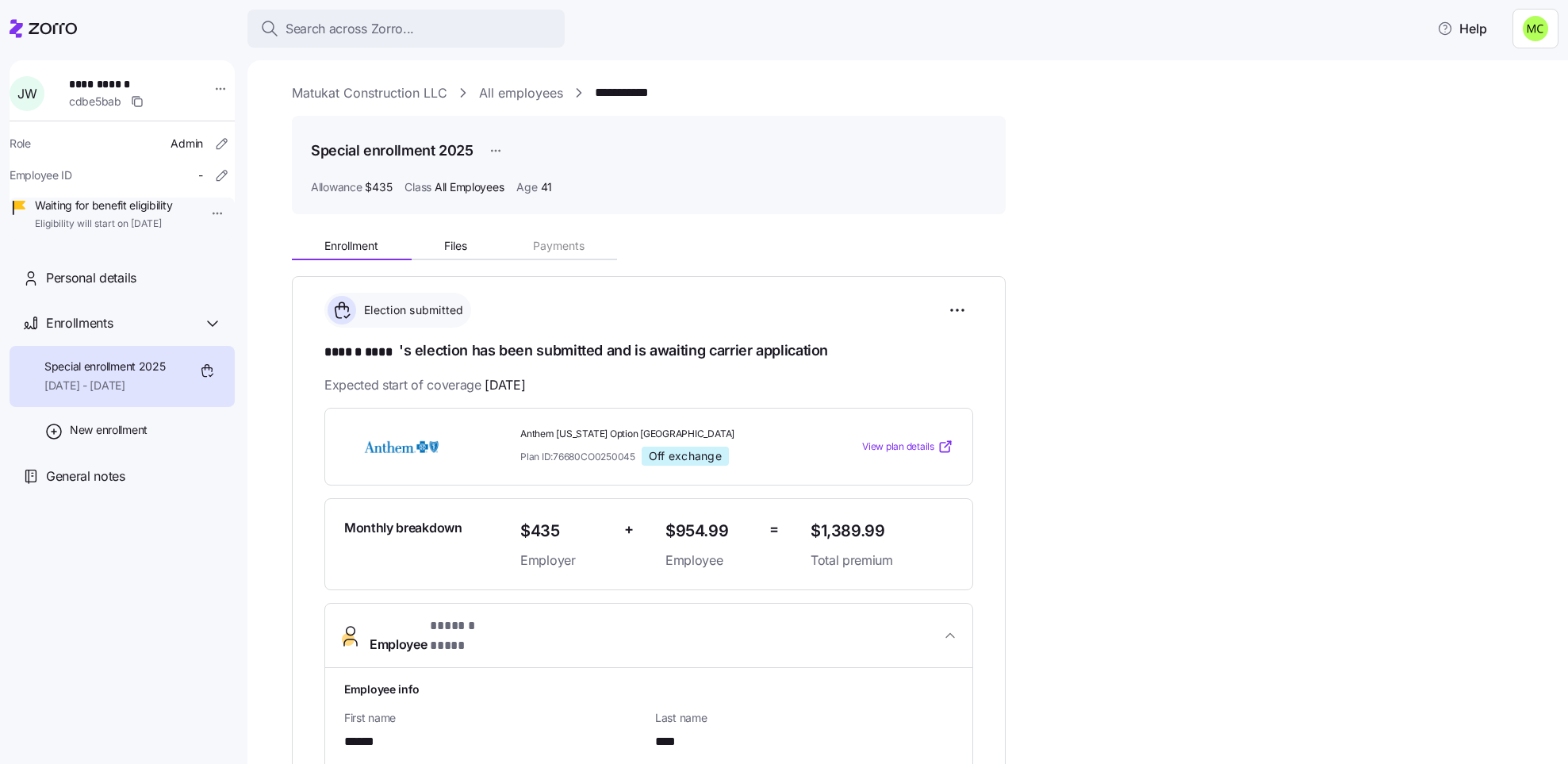
scroll to position [0, 0]
click at [417, 97] on link "Matukat Construction LLC" at bounding box center [370, 96] width 156 height 19
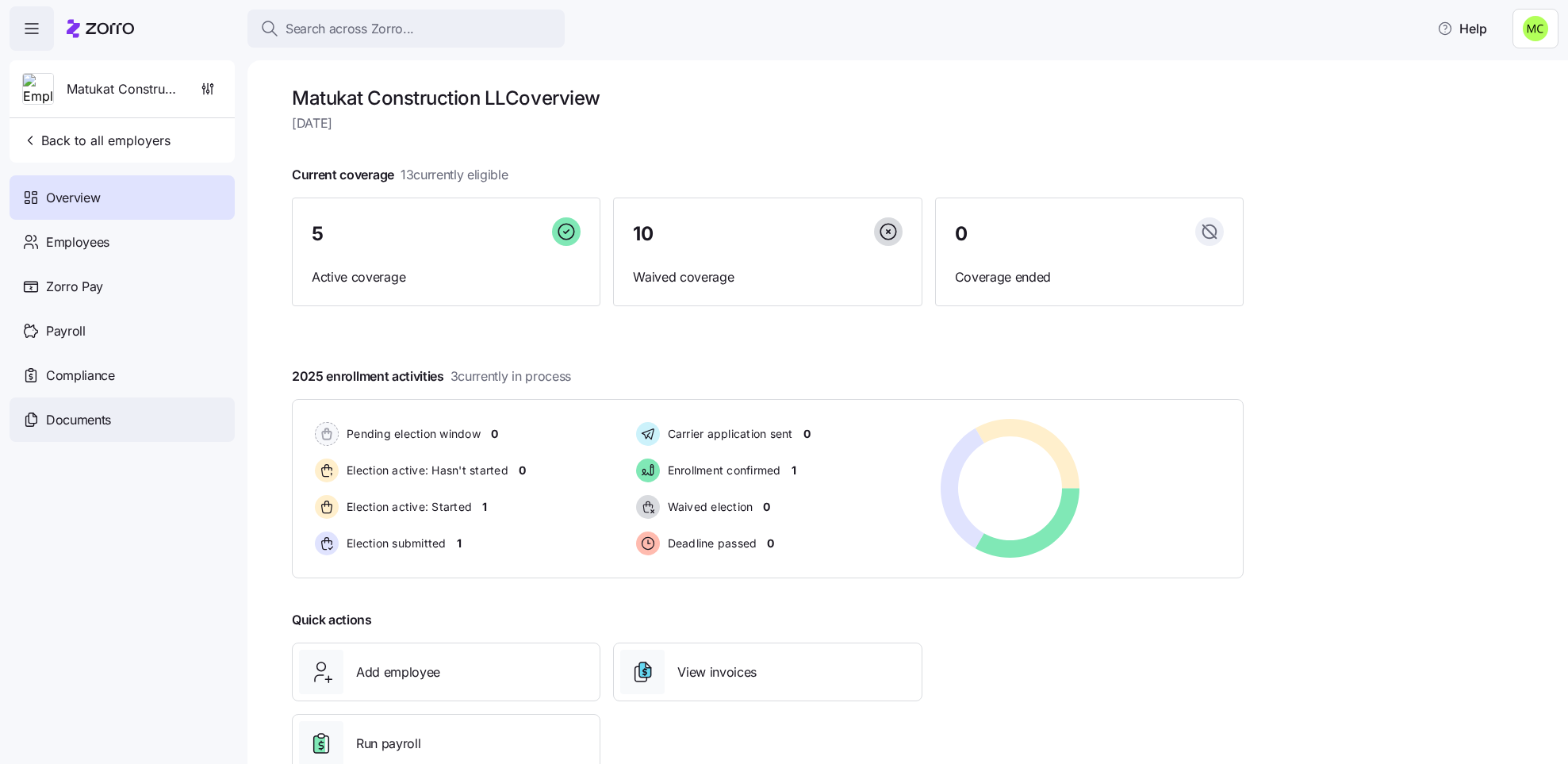
click at [117, 414] on div "Documents" at bounding box center [122, 420] width 225 height 45
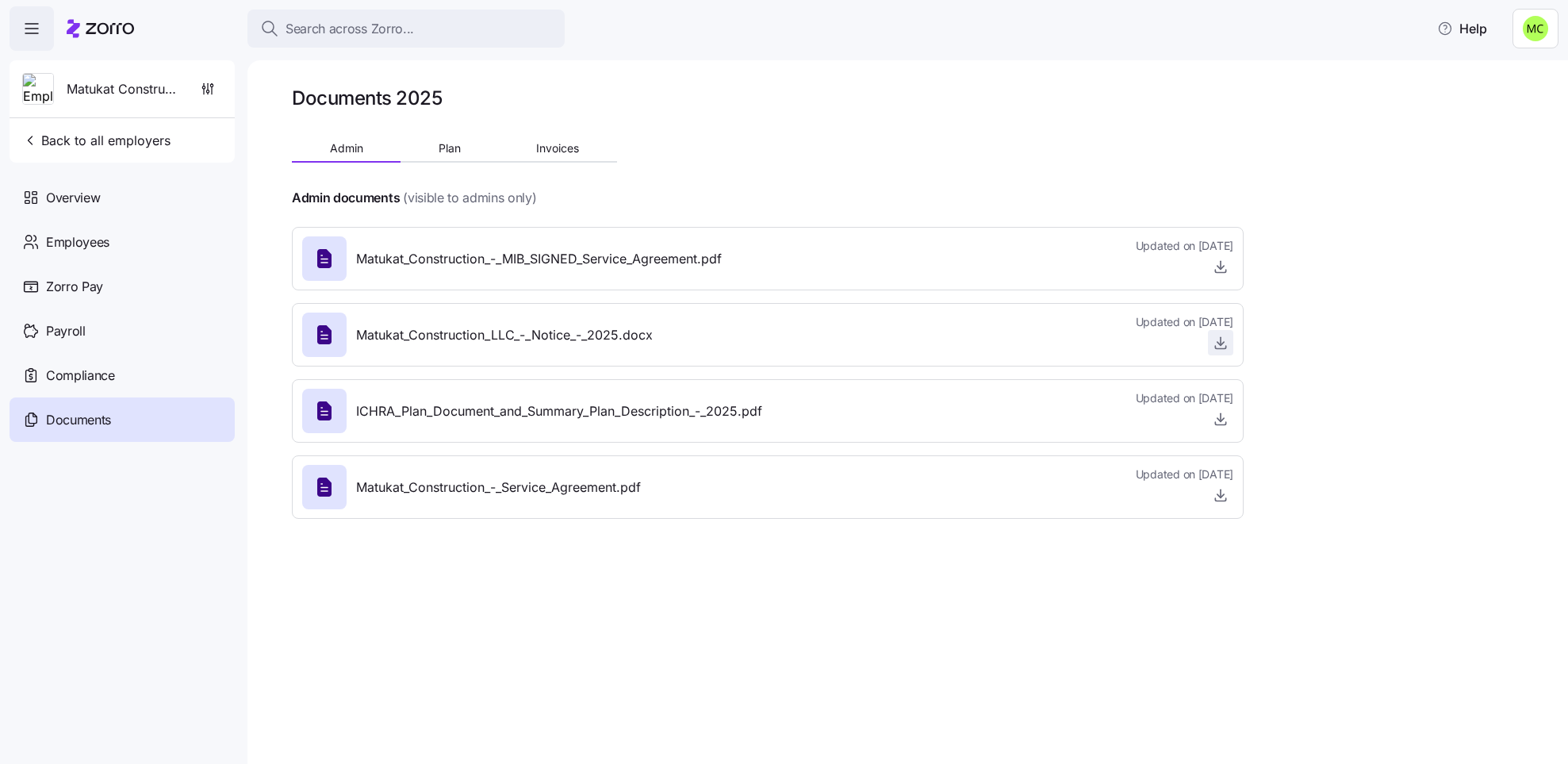
click at [1218, 343] on icon "button" at bounding box center [1220, 343] width 16 height 16
click at [55, 237] on span "Employees" at bounding box center [77, 243] width 63 height 19
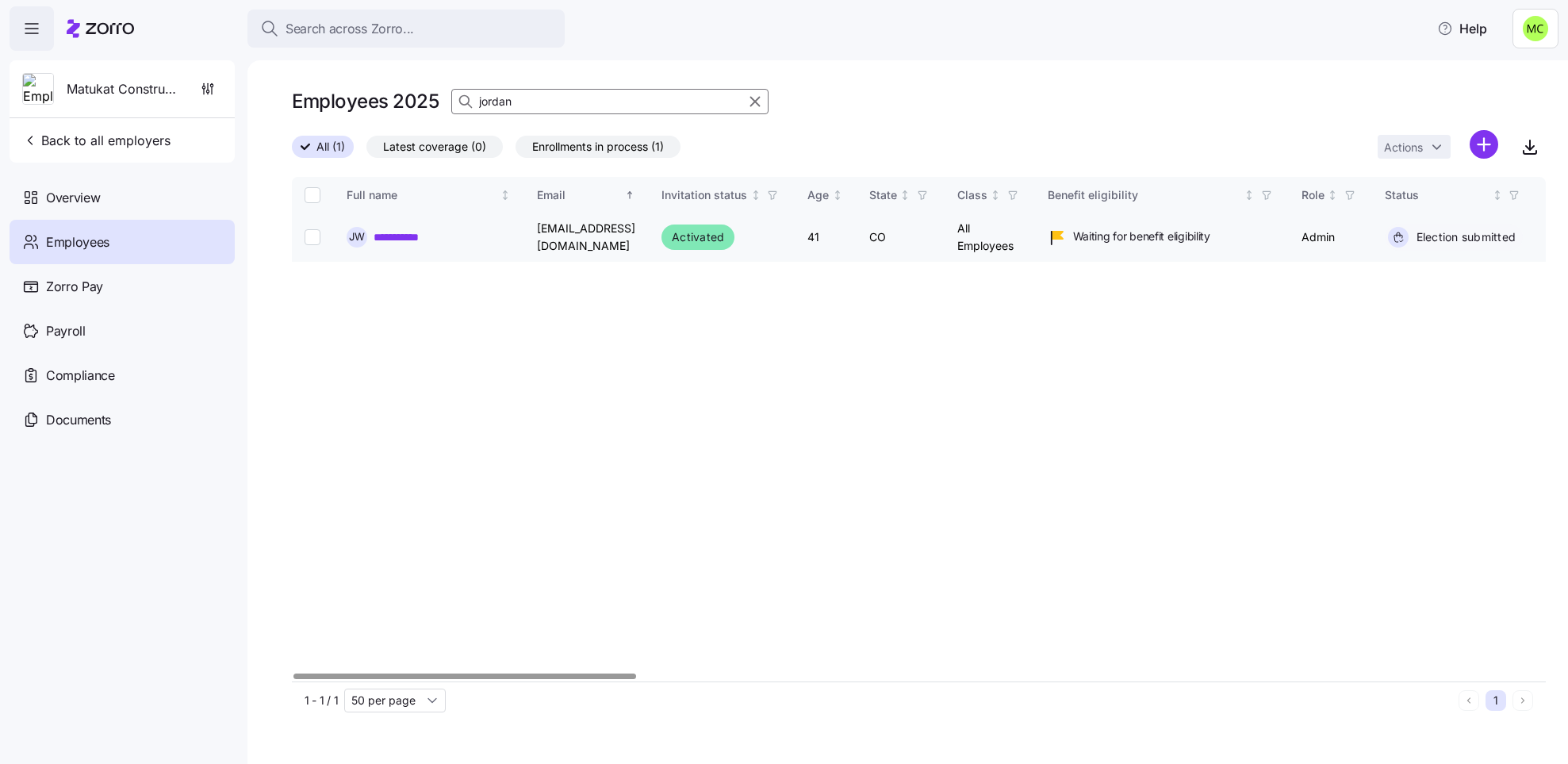
click at [397, 241] on link "**********" at bounding box center [406, 237] width 66 height 16
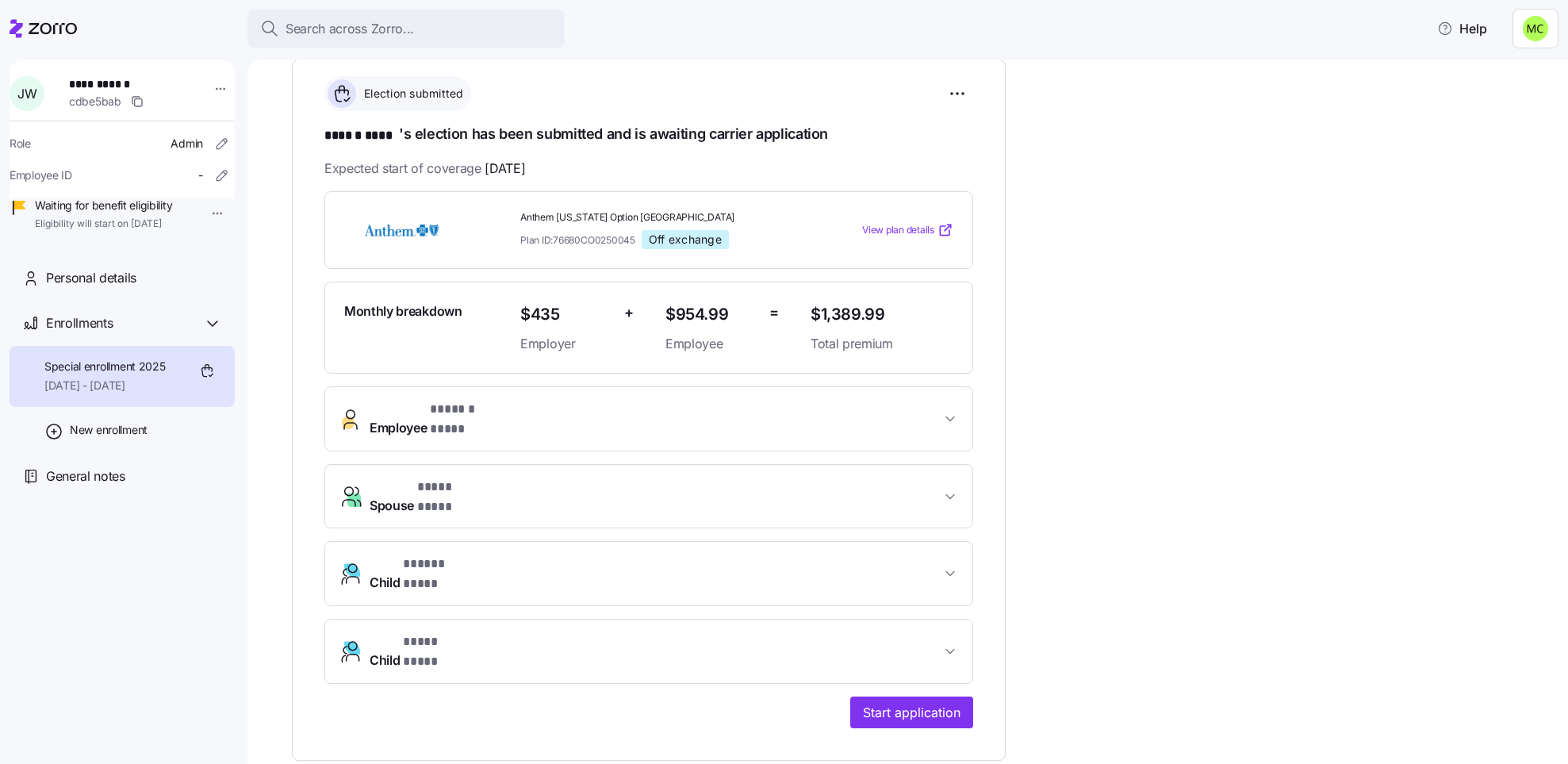
scroll to position [238, 0]
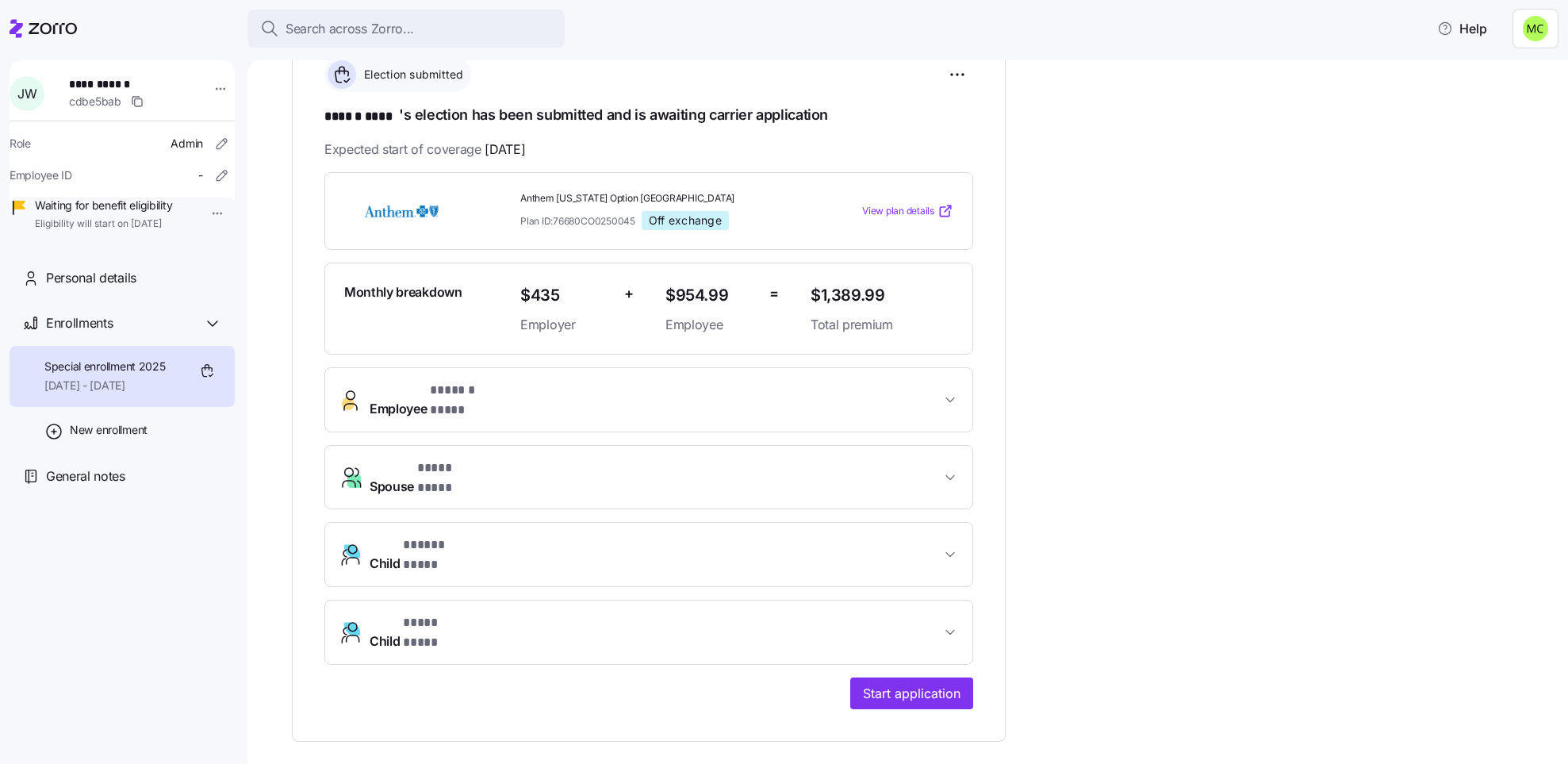
click at [481, 388] on span "* ****** **** *" at bounding box center [470, 391] width 82 height 19
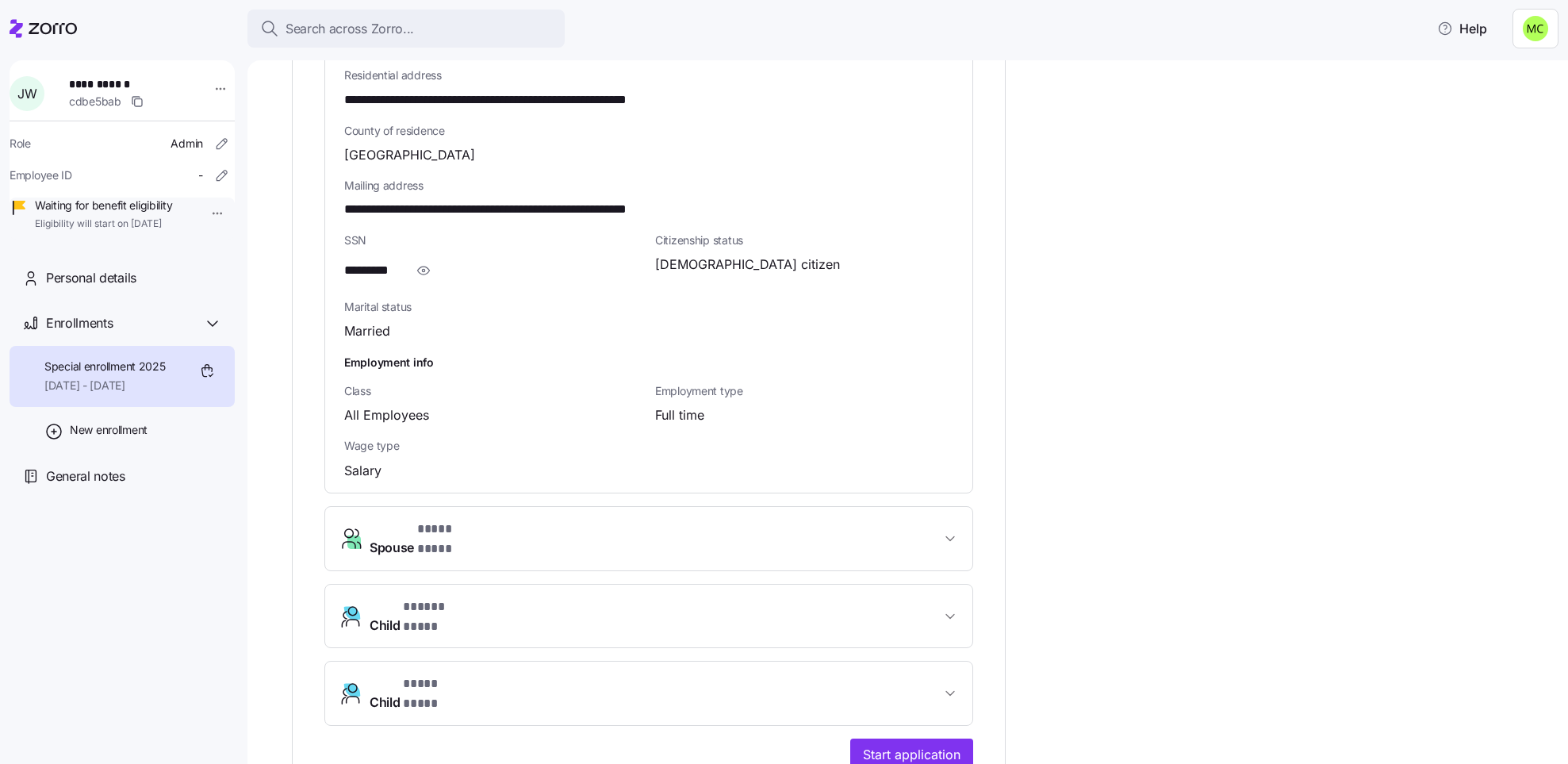
scroll to position [1071, 0]
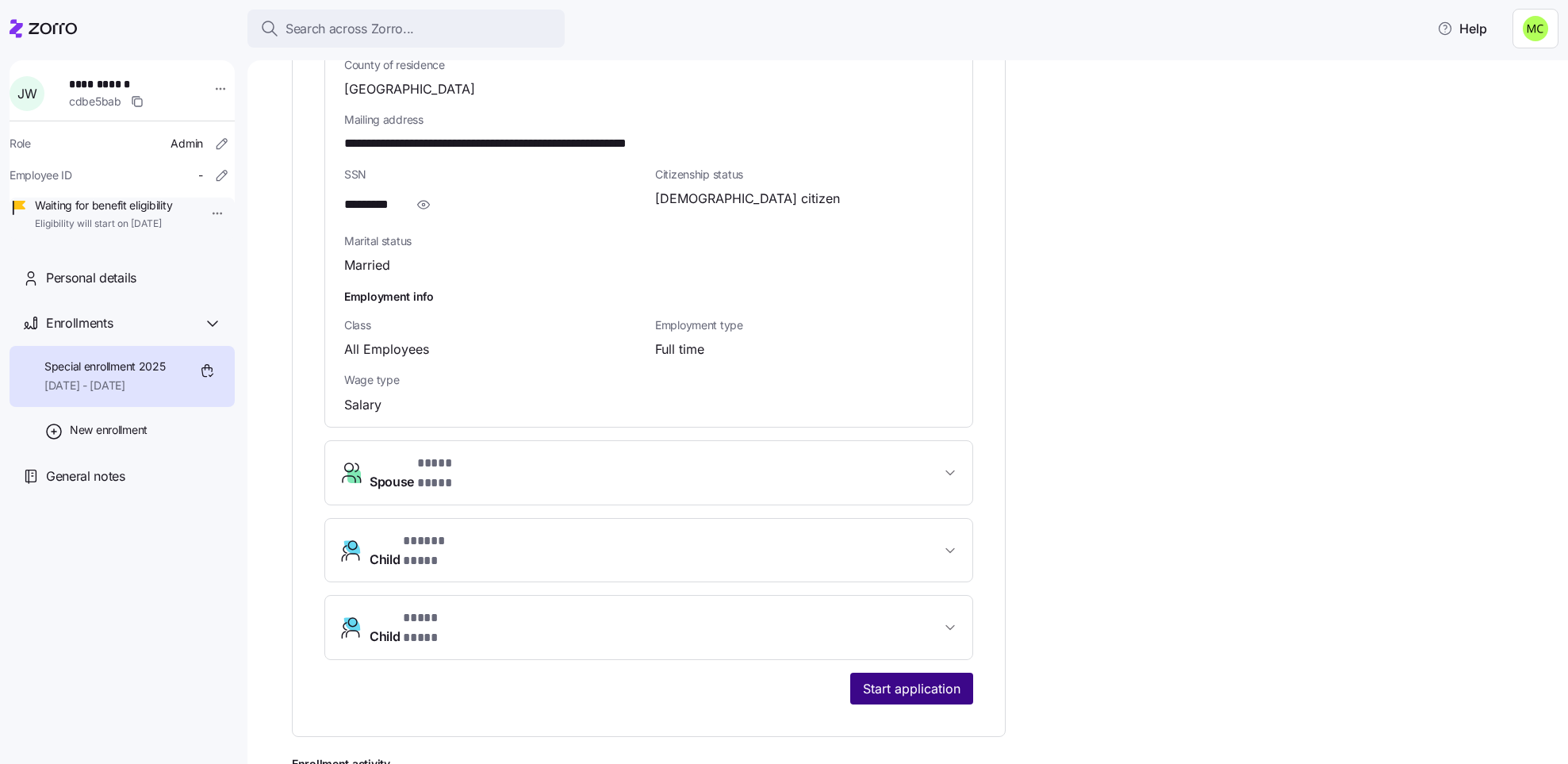
click at [899, 679] on span "Start application" at bounding box center [912, 689] width 97 height 19
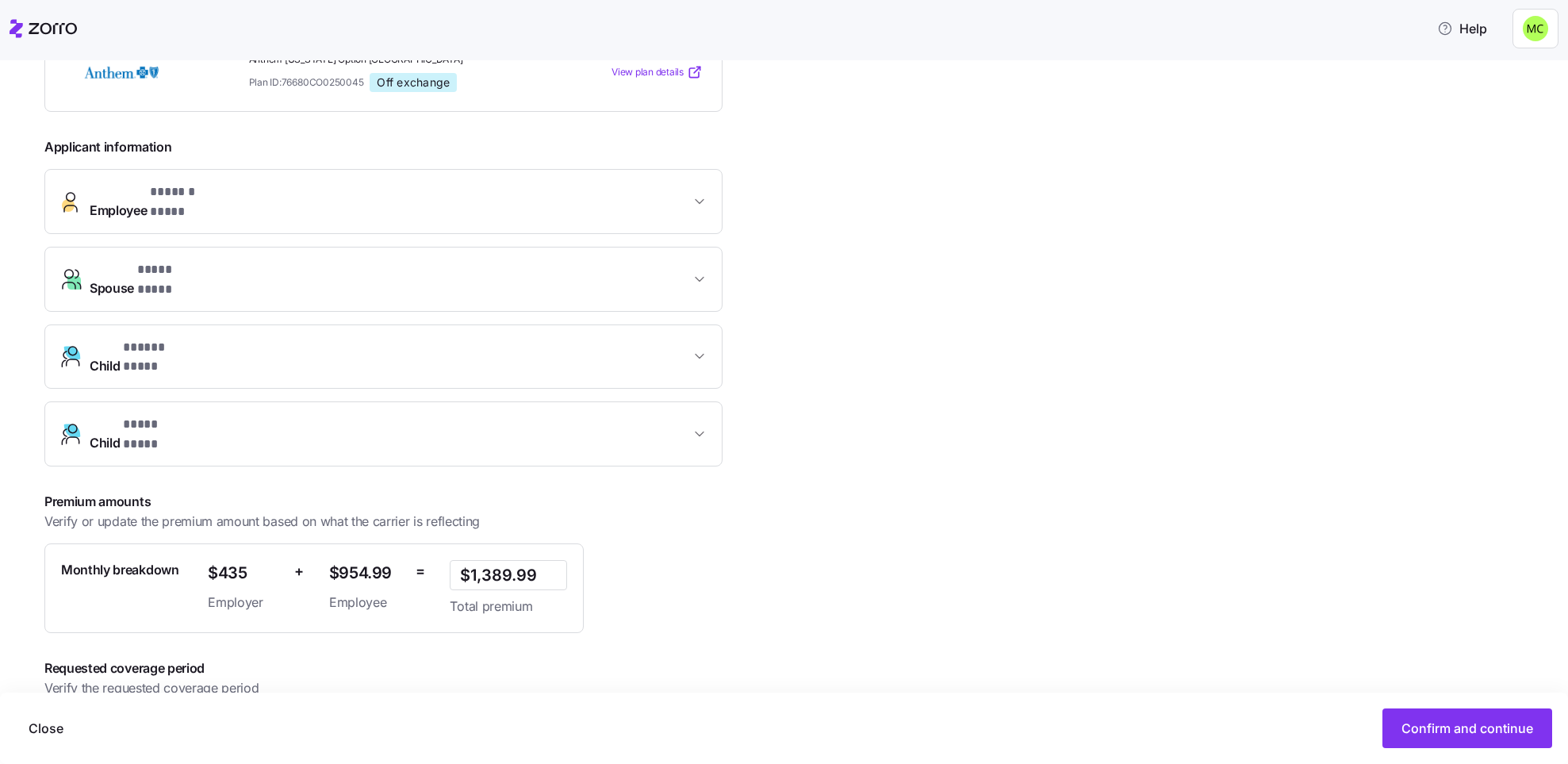
scroll to position [326, 0]
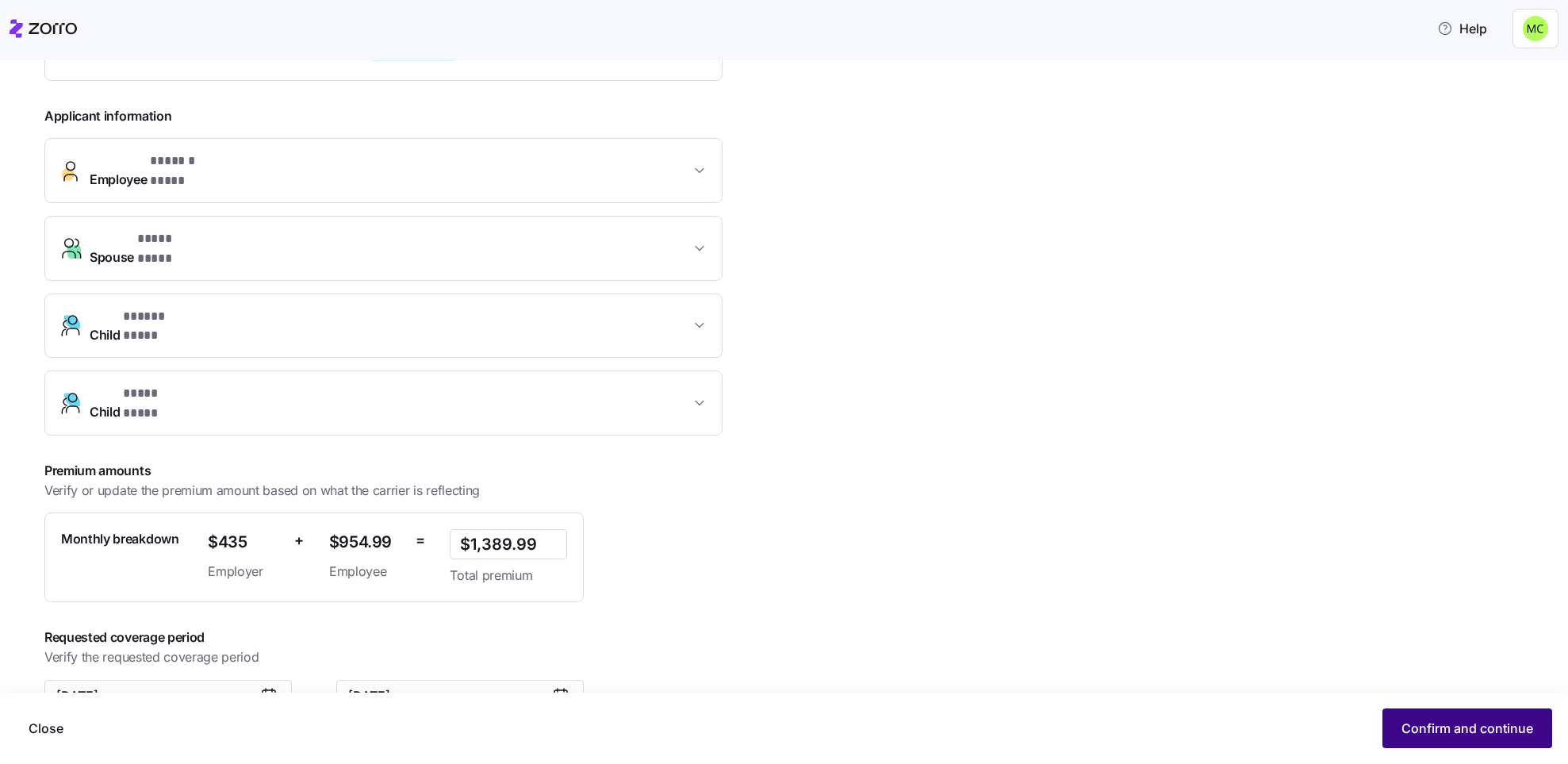
click at [1485, 726] on span "Confirm and continue" at bounding box center [1467, 729] width 131 height 19
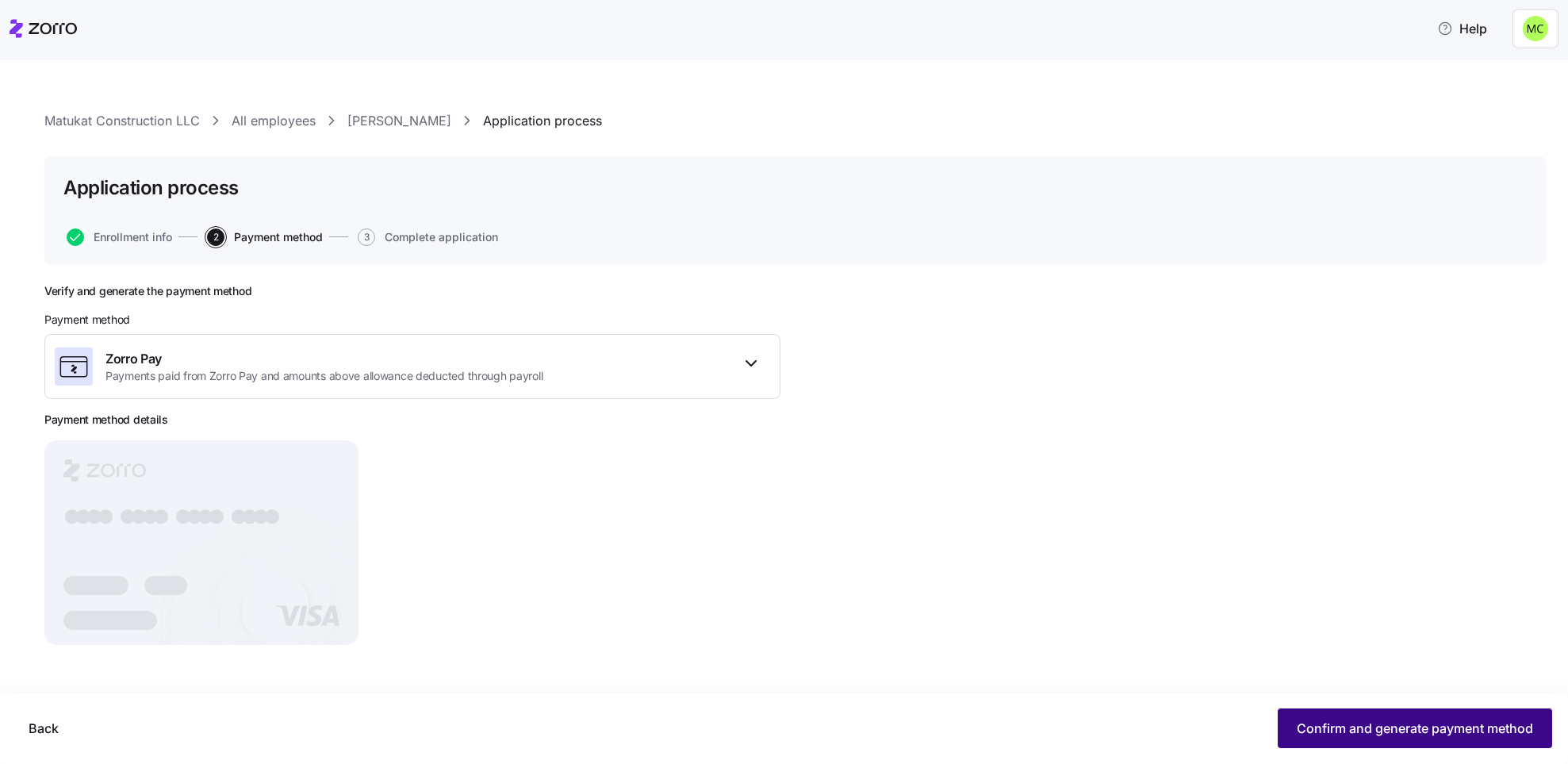
click at [1461, 731] on span "Confirm and generate payment method" at bounding box center [1414, 729] width 237 height 19
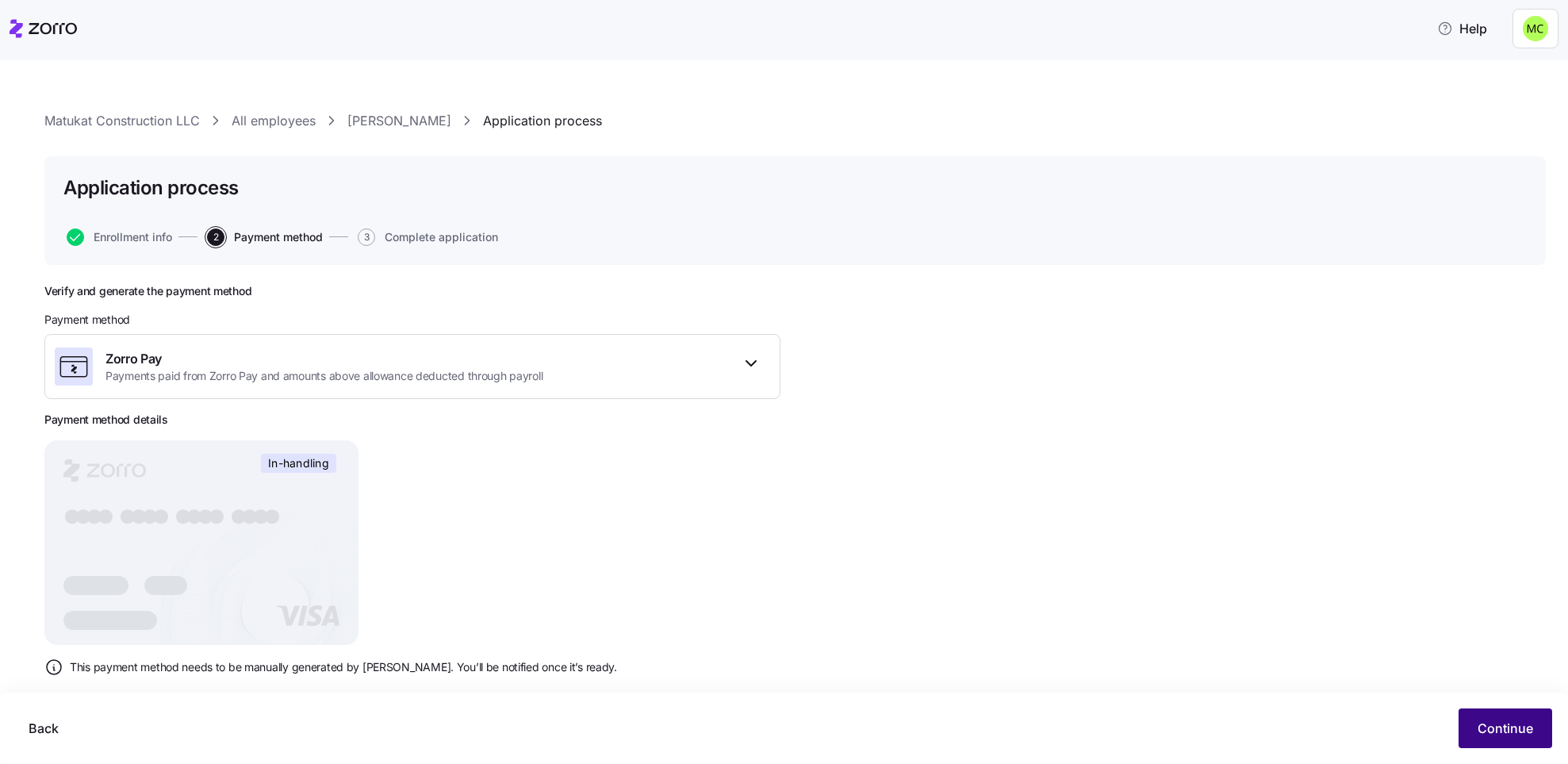
click at [1511, 726] on span "Continue" at bounding box center [1505, 729] width 56 height 19
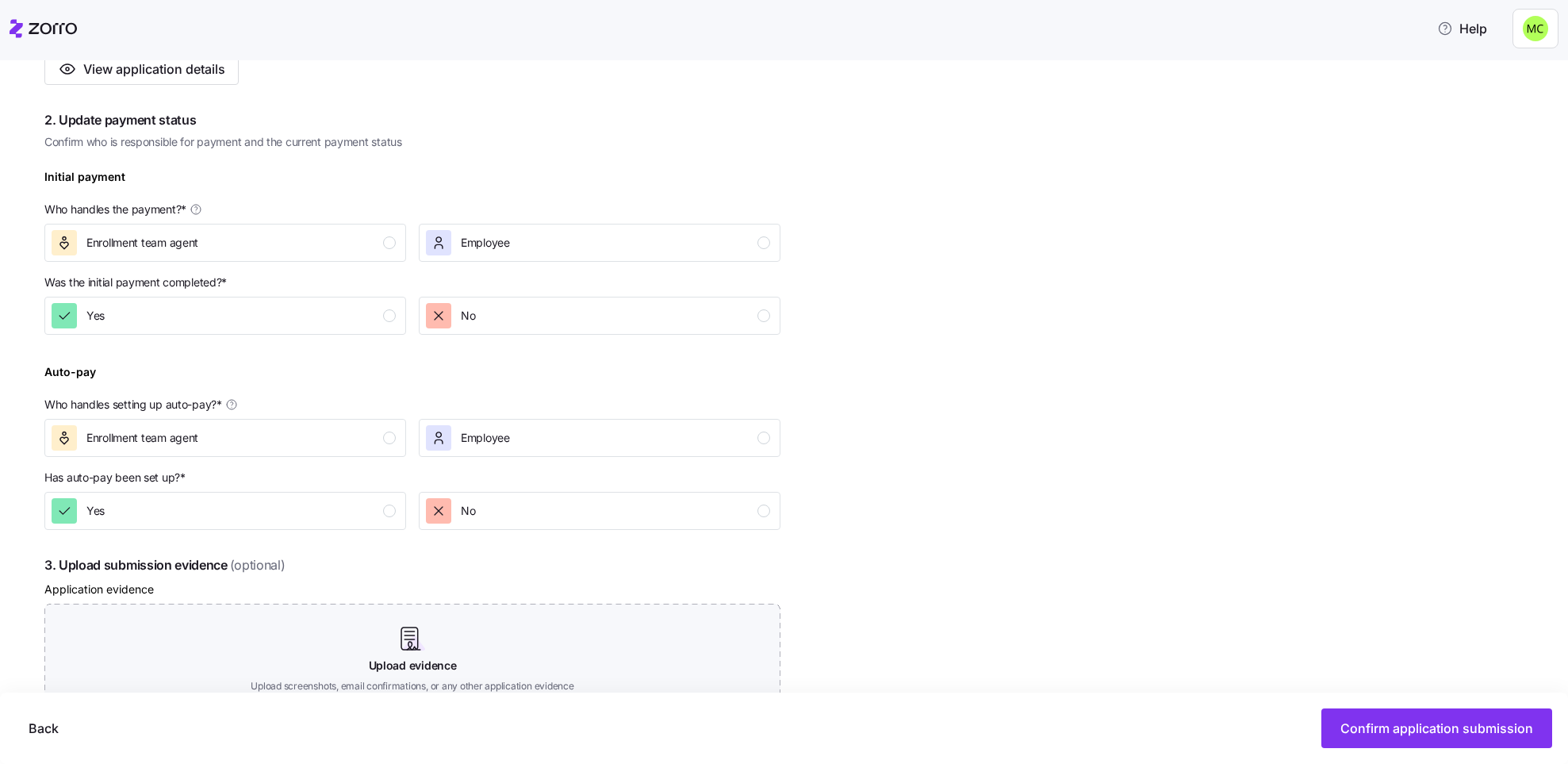
scroll to position [357, 0]
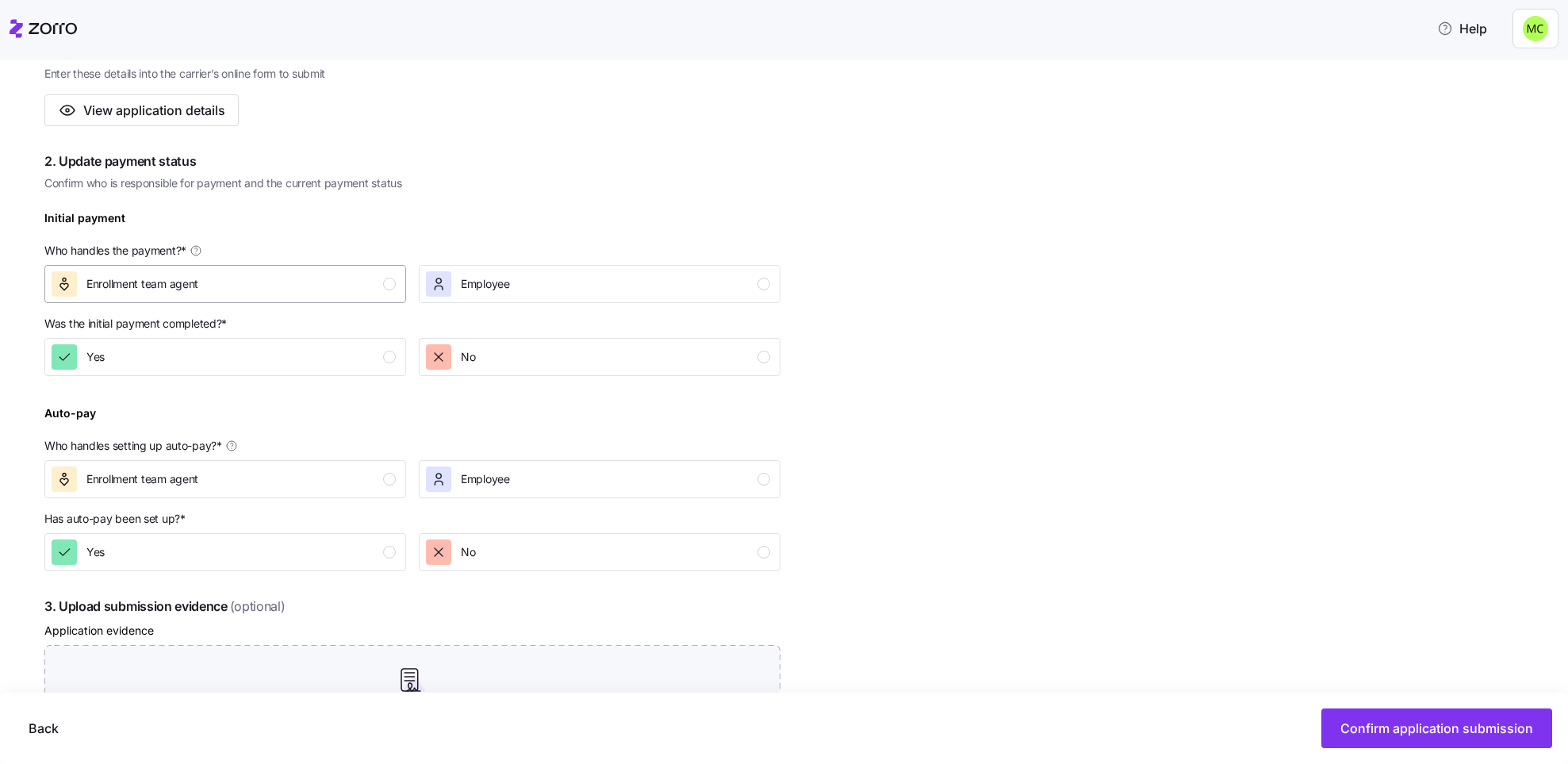
click at [318, 282] on div "Enrollment team agent" at bounding box center [223, 284] width 344 height 25
click at [501, 357] on div "No" at bounding box center [597, 357] width 344 height 25
click at [324, 481] on div "Enrollment team agent" at bounding box center [223, 479] width 344 height 25
click at [538, 553] on div "No" at bounding box center [597, 553] width 344 height 25
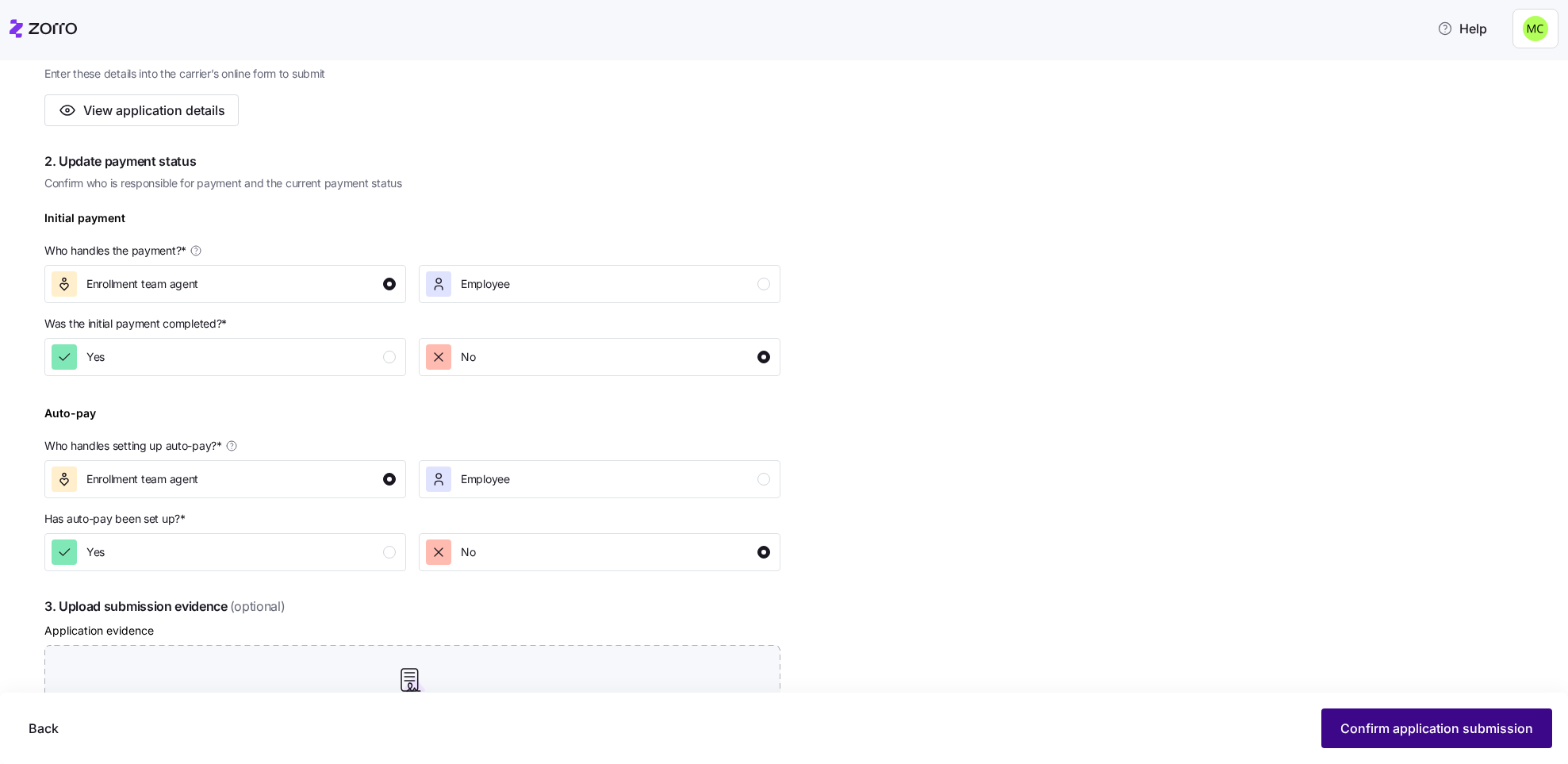
click at [1394, 729] on span "Confirm application submission" at bounding box center [1437, 729] width 193 height 19
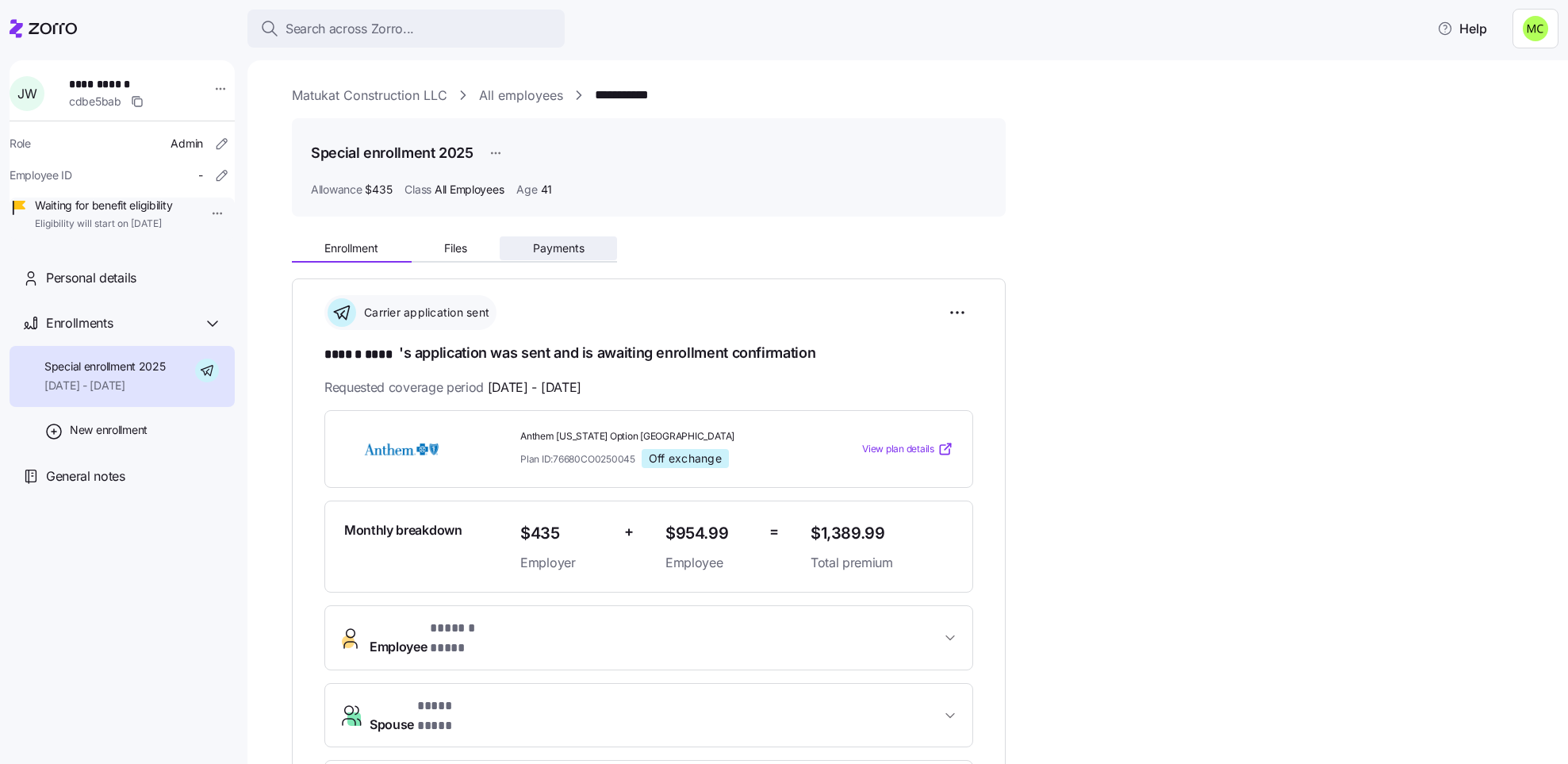
click at [544, 248] on span "Payments" at bounding box center [558, 248] width 52 height 11
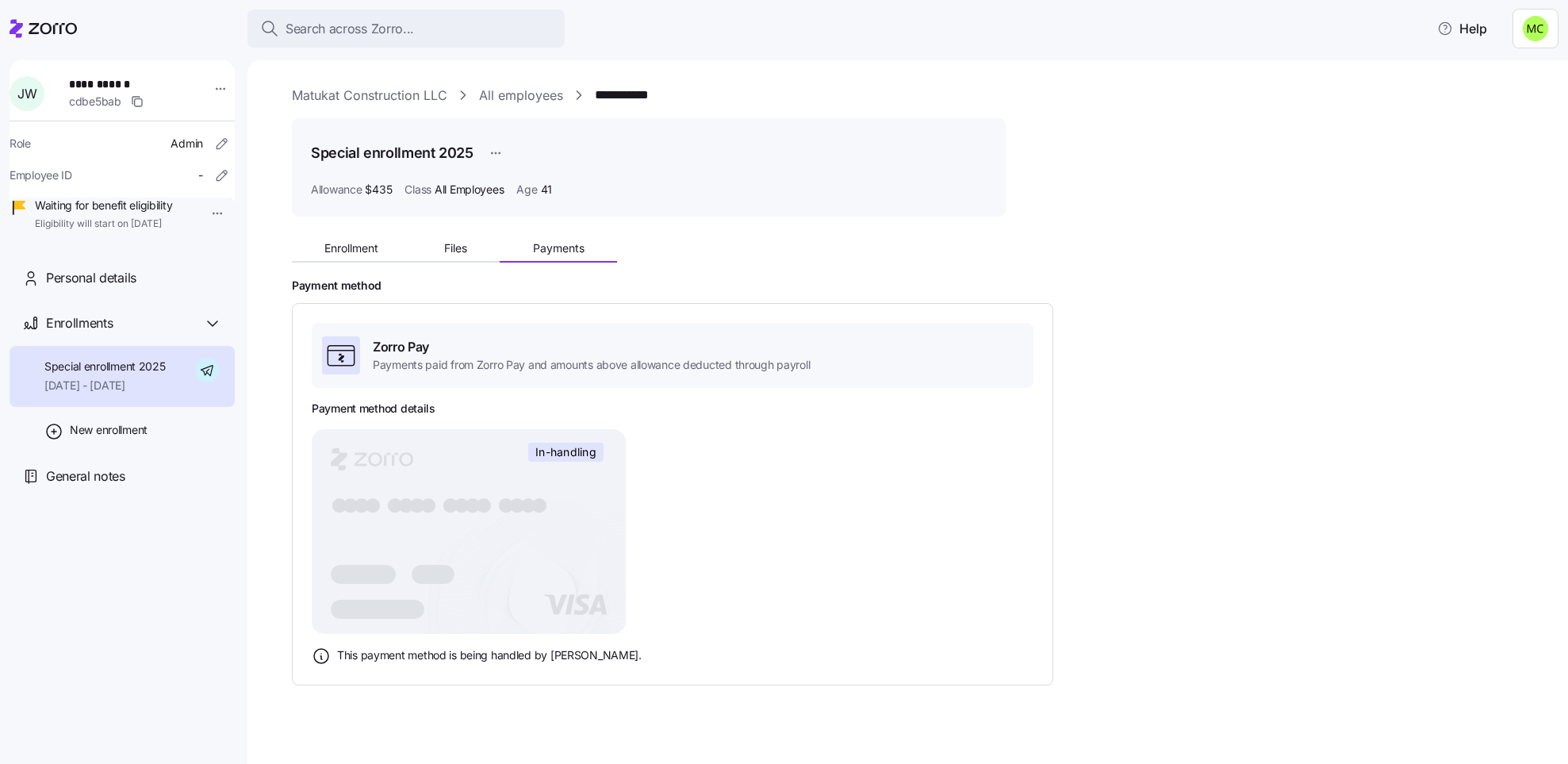
click at [641, 92] on link "**********" at bounding box center [632, 96] width 75 height 19
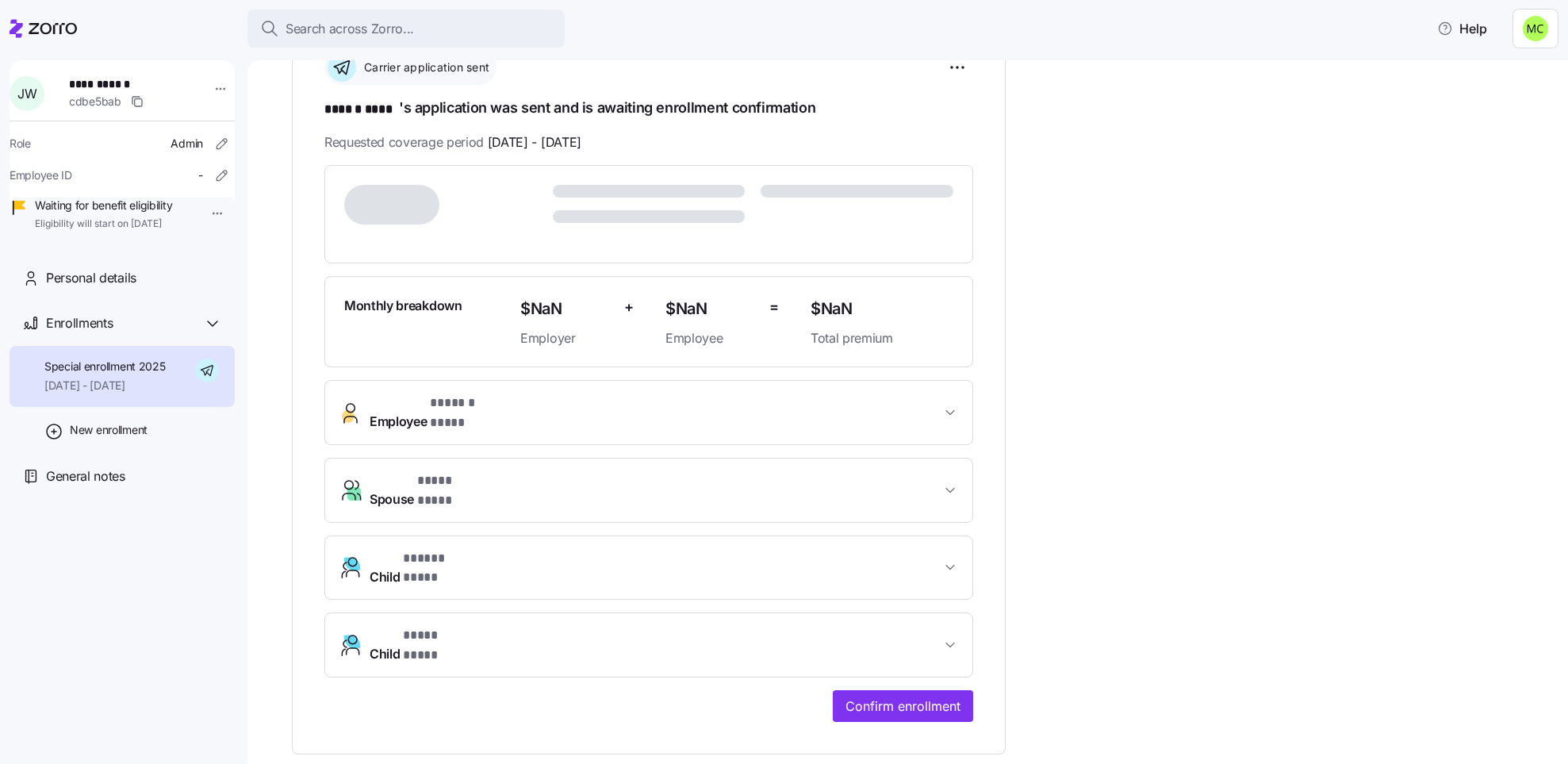
scroll to position [357, 0]
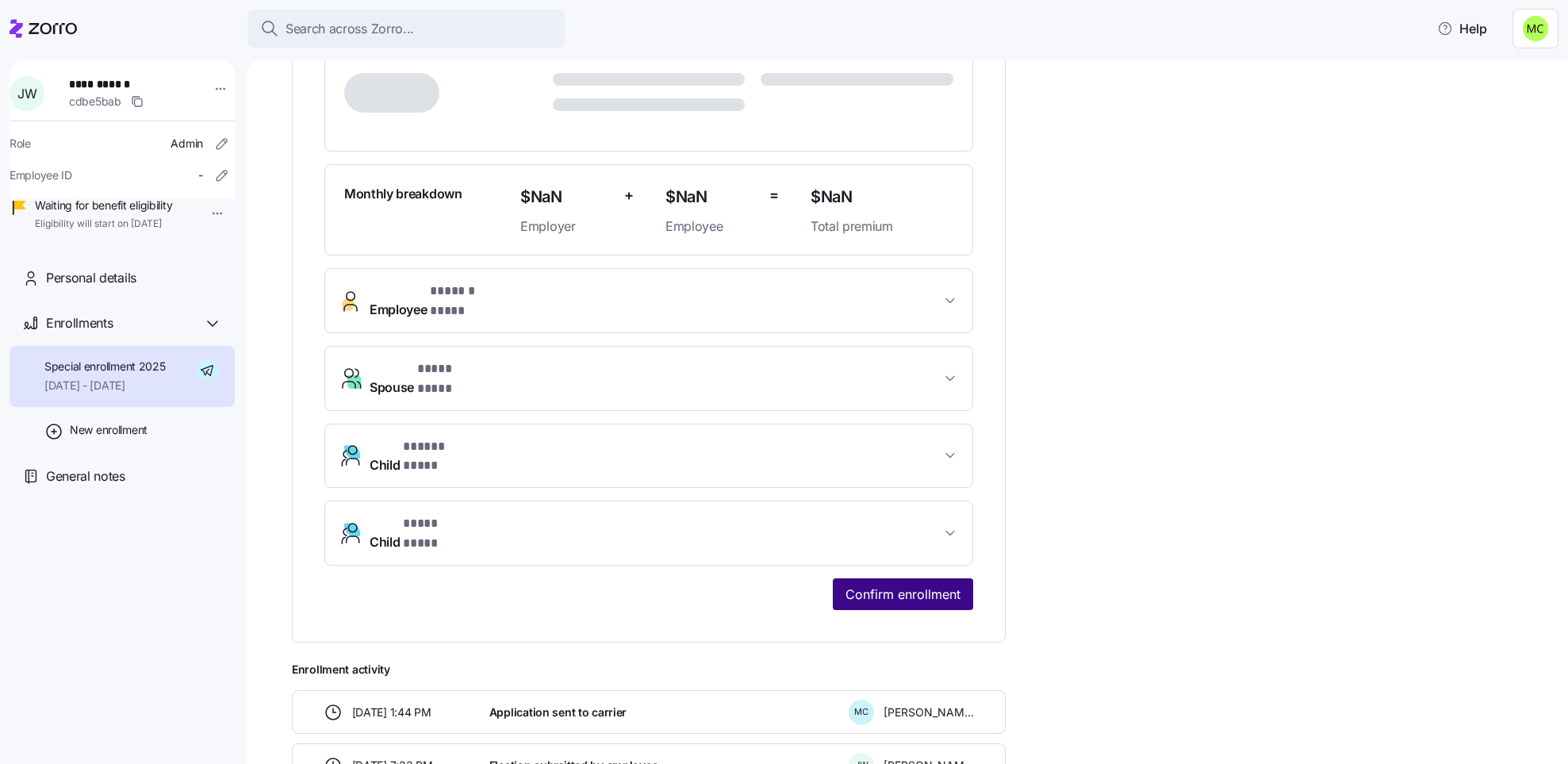
click at [916, 585] on span "Confirm enrollment" at bounding box center [903, 594] width 115 height 19
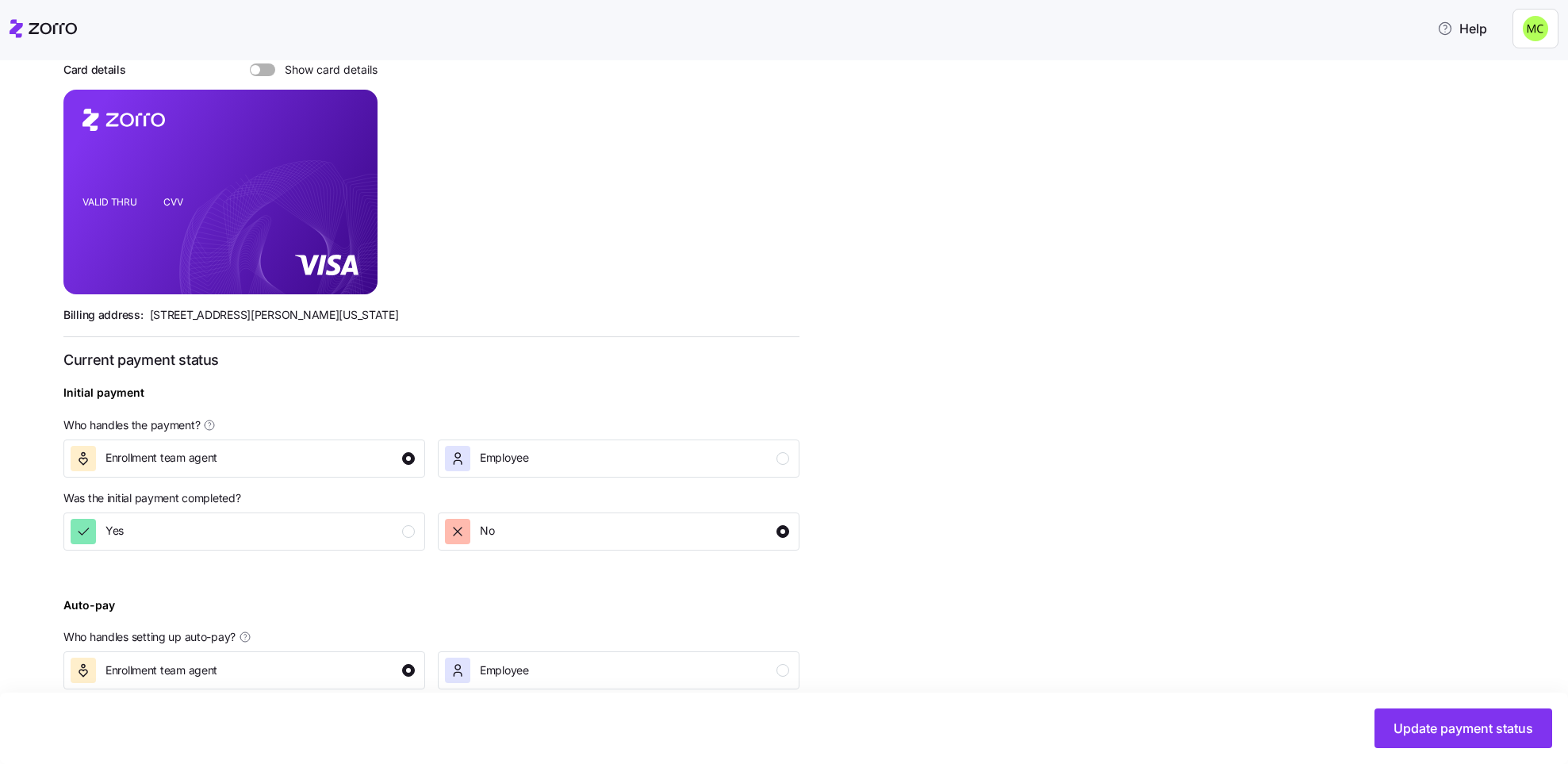
scroll to position [357, 0]
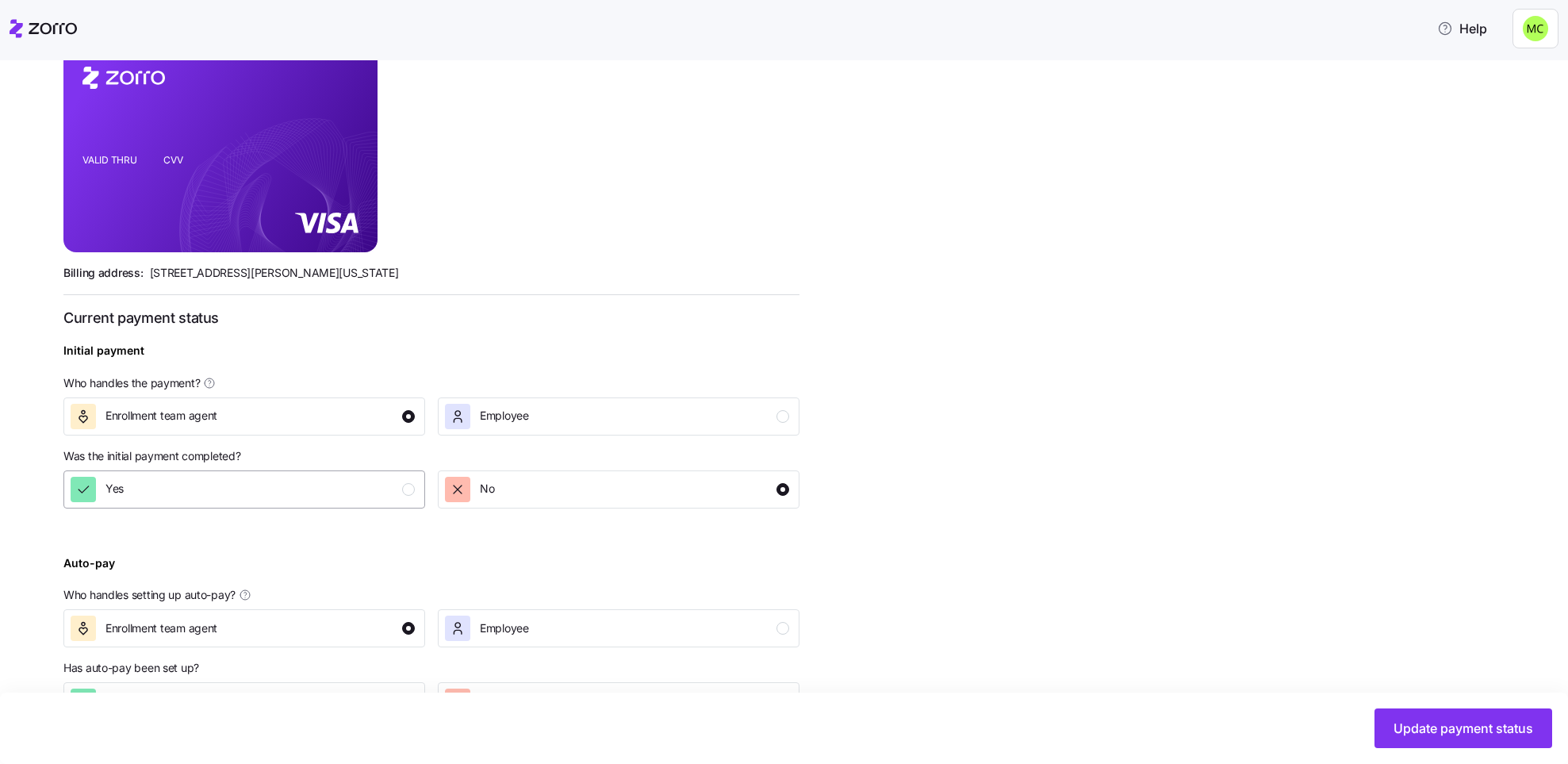
click at [366, 495] on div "Yes" at bounding box center [242, 489] width 344 height 25
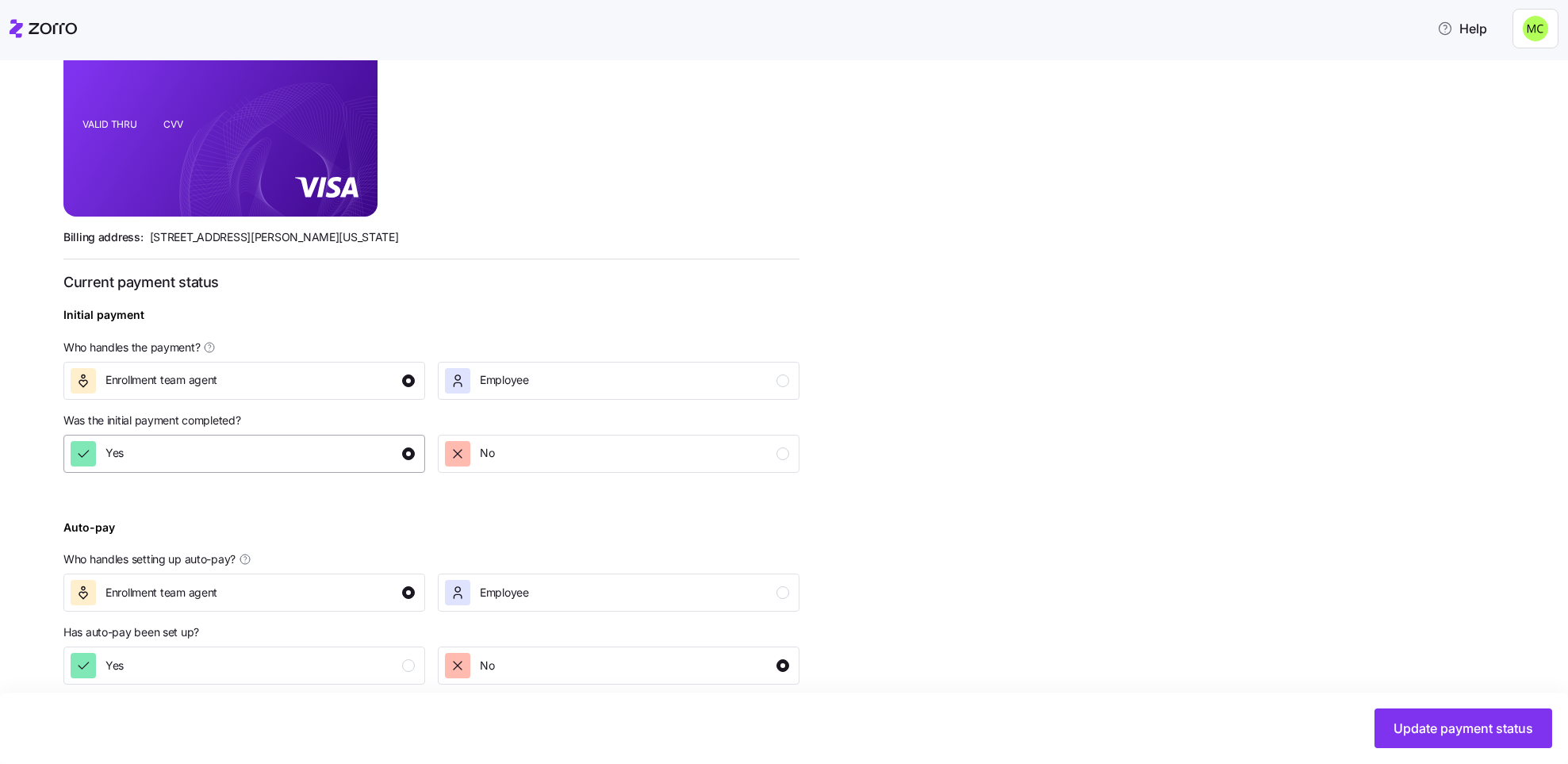
scroll to position [412, 0]
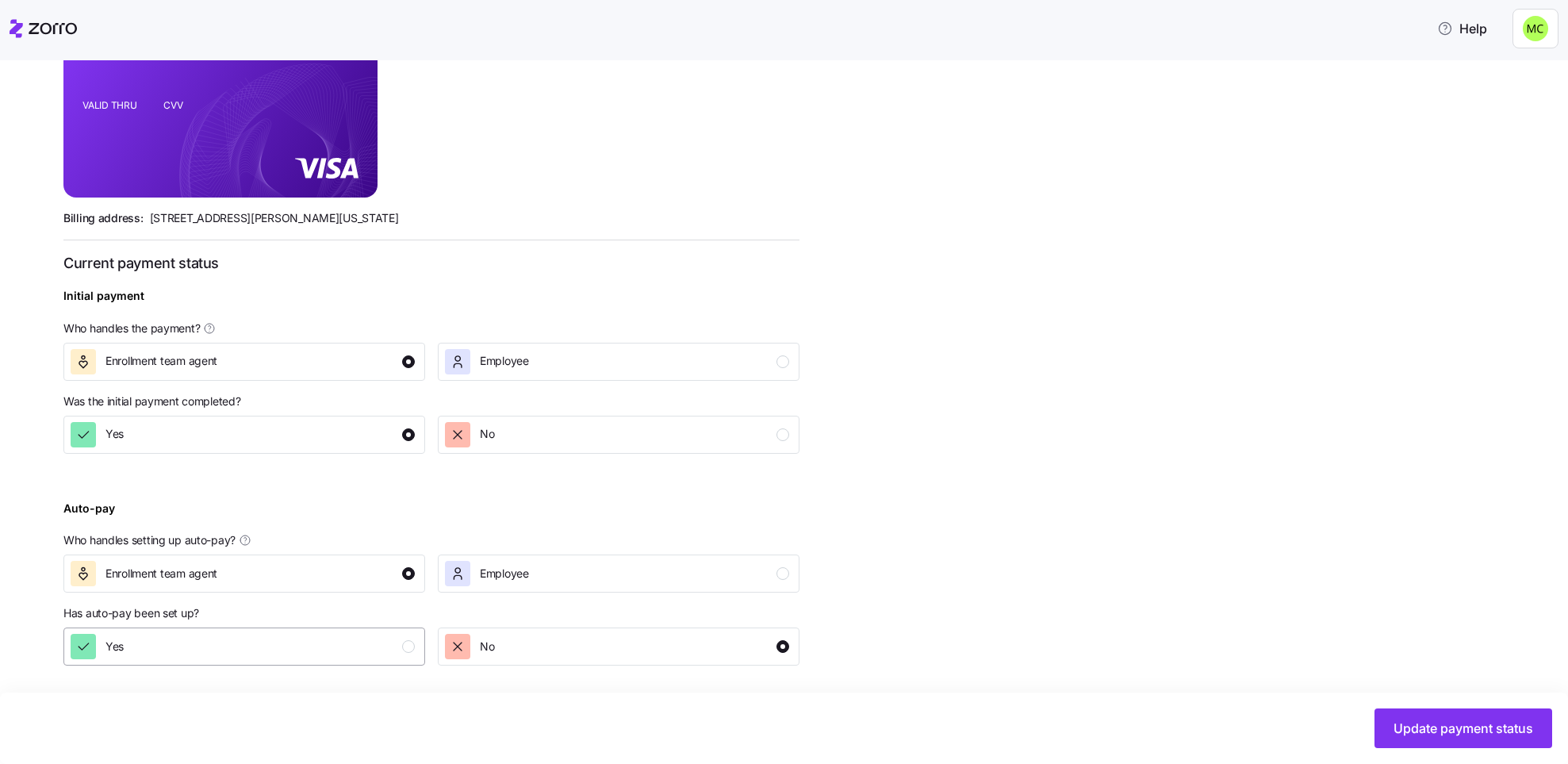
click at [314, 663] on button "Yes" at bounding box center [243, 646] width 361 height 38
click at [1494, 721] on span "Update payment status" at bounding box center [1462, 729] width 139 height 19
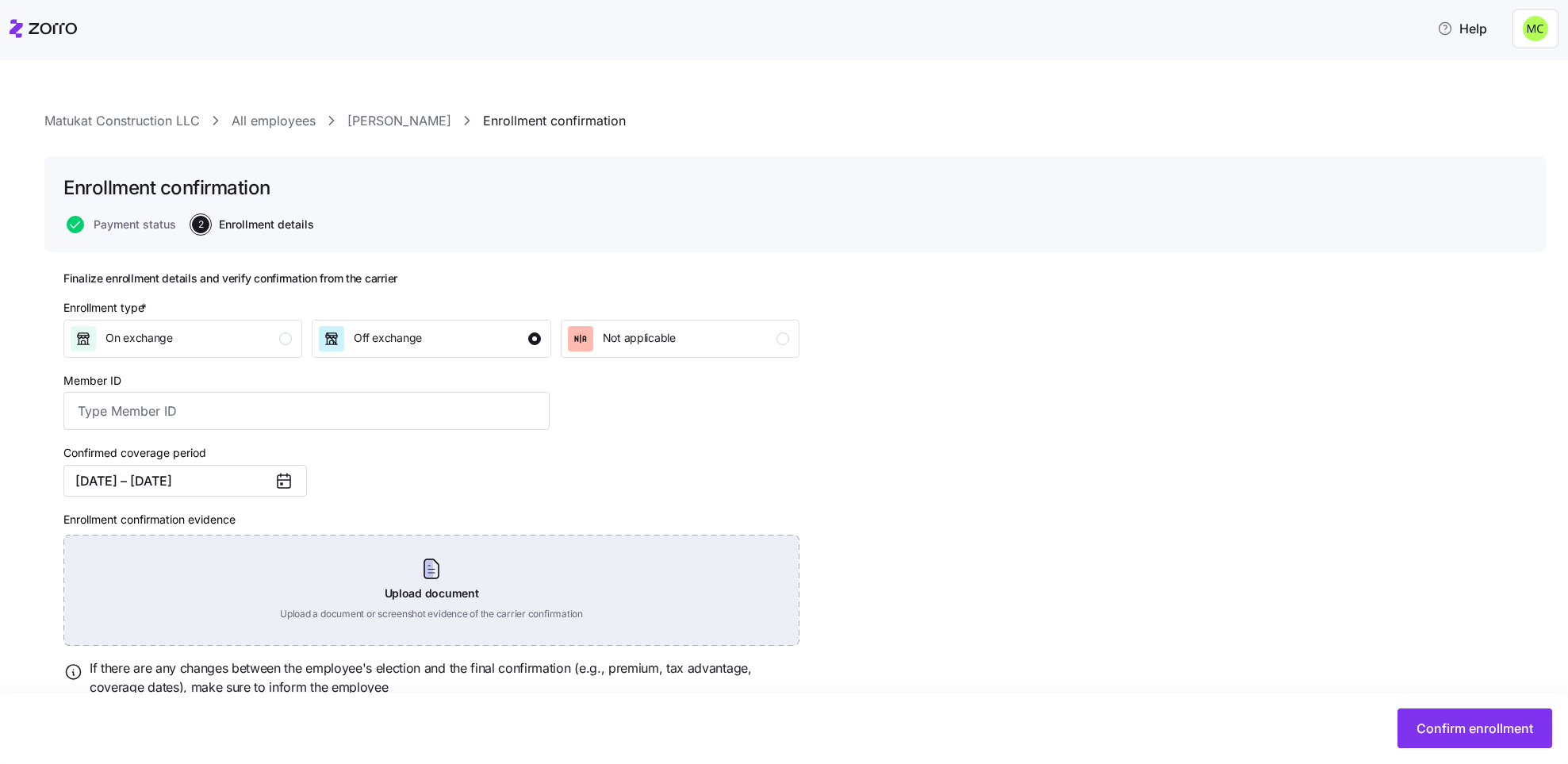
click at [424, 559] on div "Upload document Upload a document or screenshot evidence of the carrier confirm…" at bounding box center [431, 591] width 736 height 111
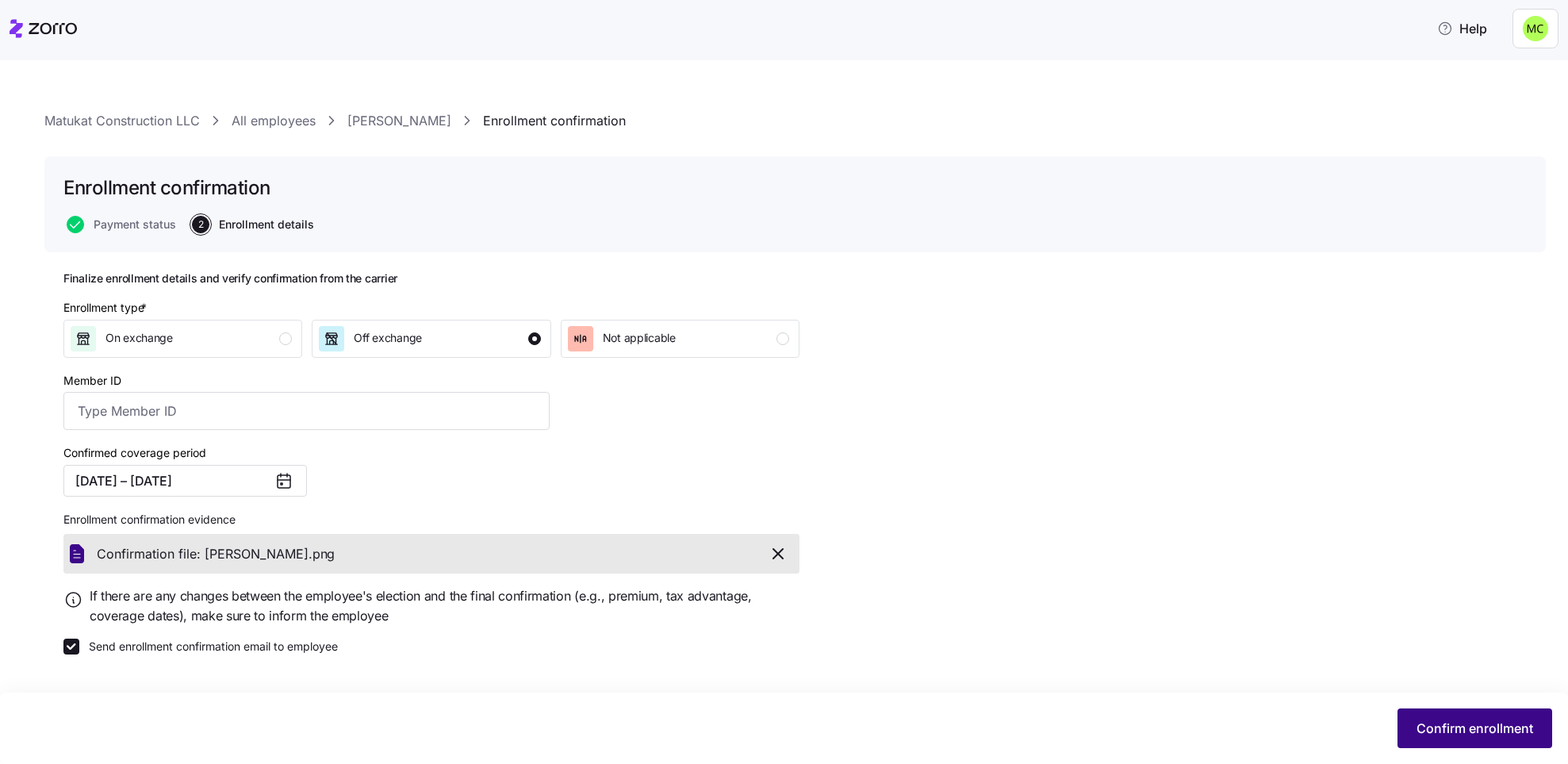
click at [1436, 731] on span "Confirm enrollment" at bounding box center [1475, 729] width 117 height 19
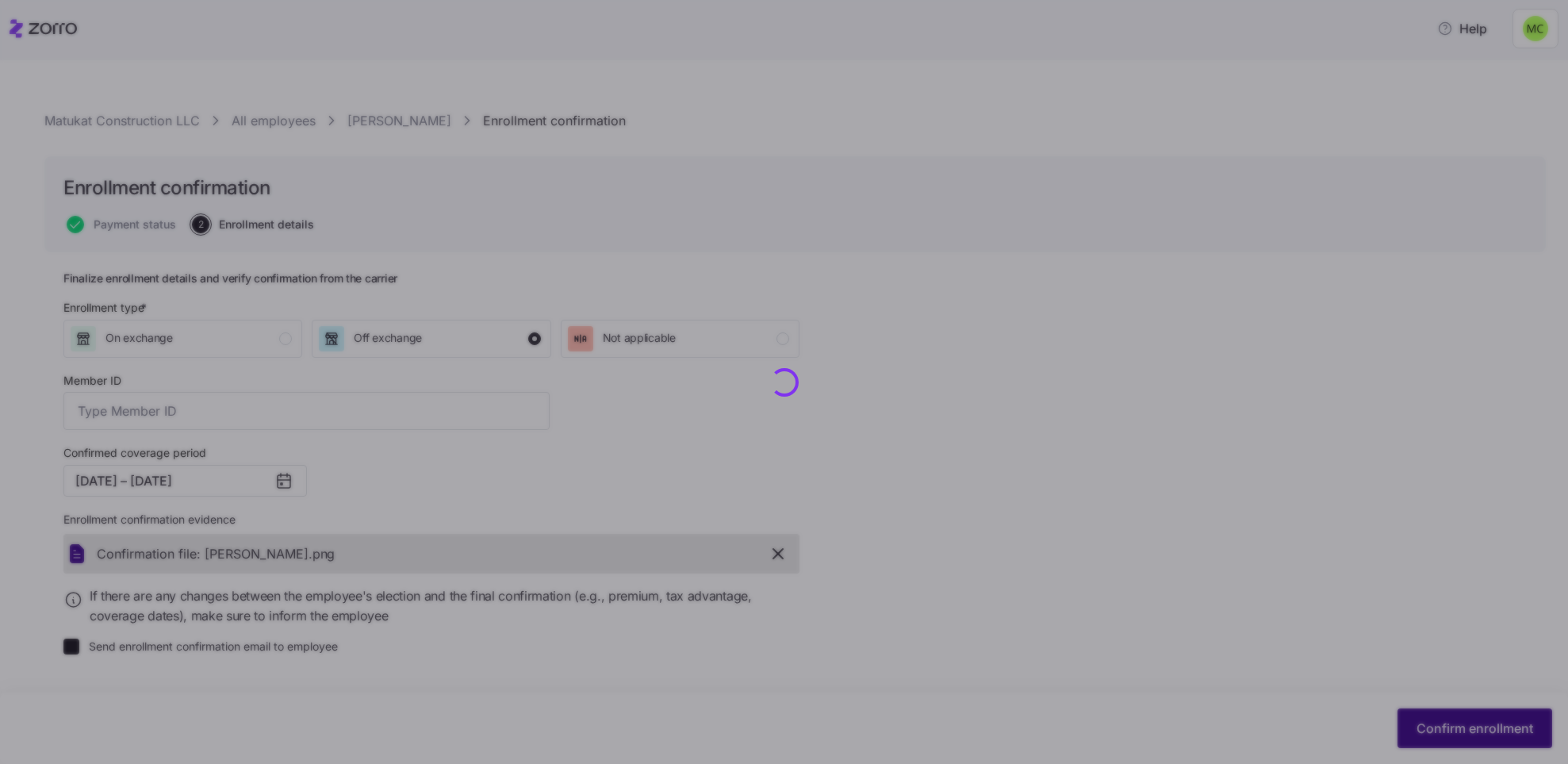
checkbox input "false"
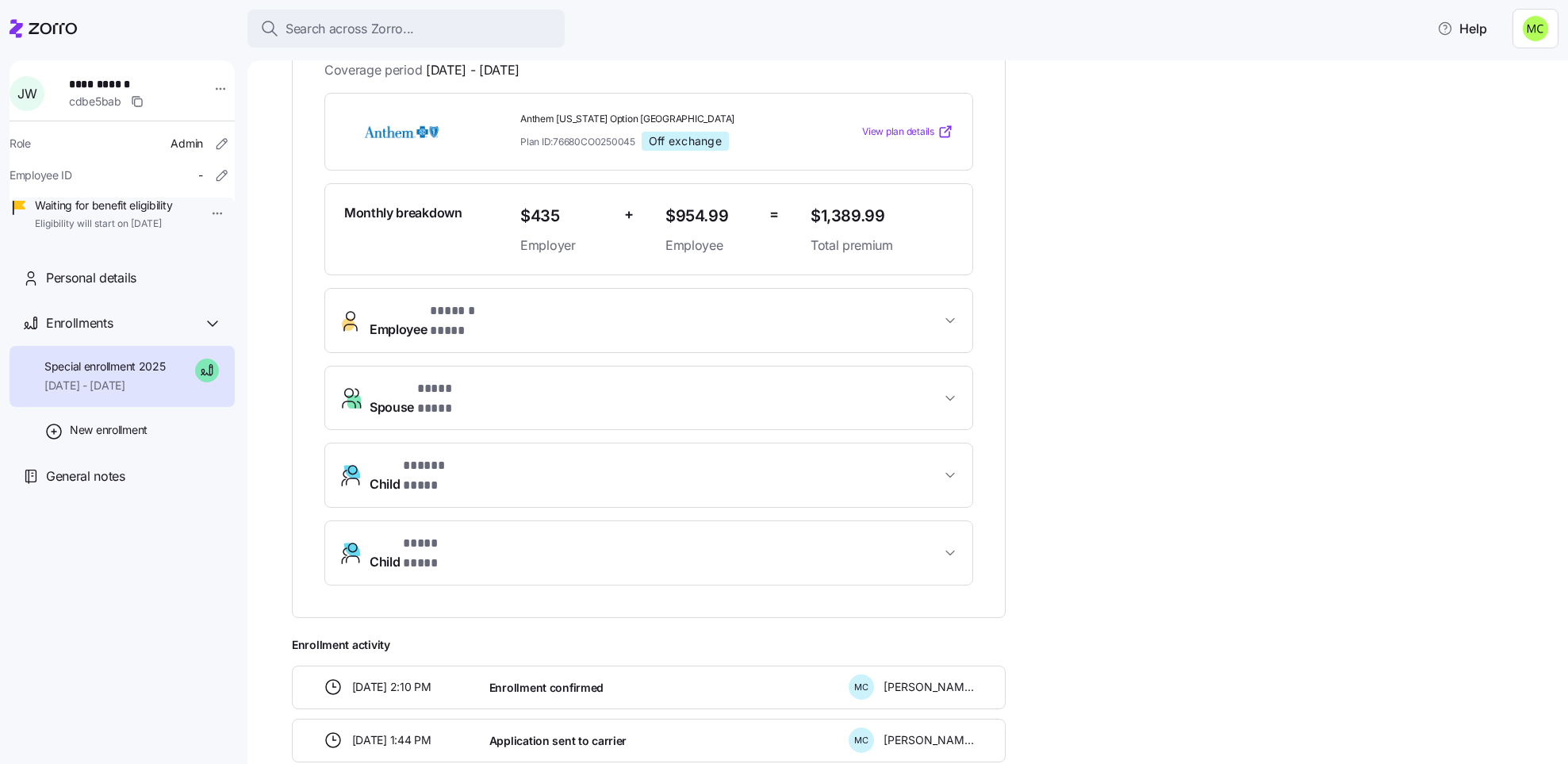
scroll to position [357, 0]
